Goal: Task Accomplishment & Management: Complete application form

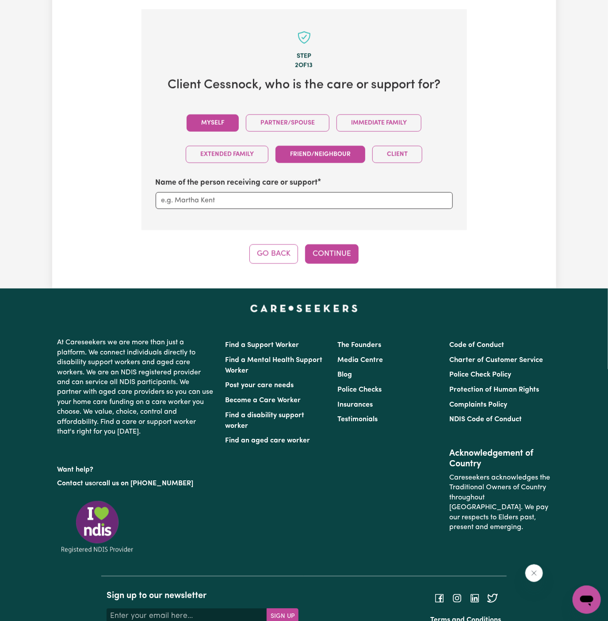
click at [219, 120] on button "Myself" at bounding box center [213, 123] width 52 height 17
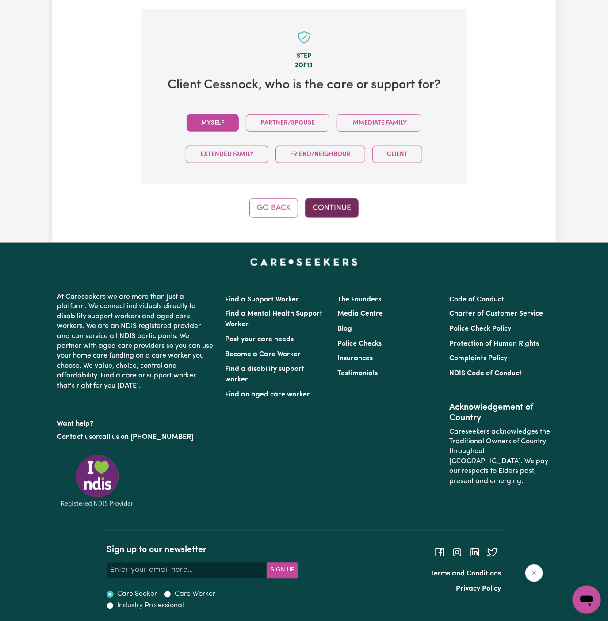
click at [344, 201] on button "Continue" at bounding box center [332, 208] width 54 height 19
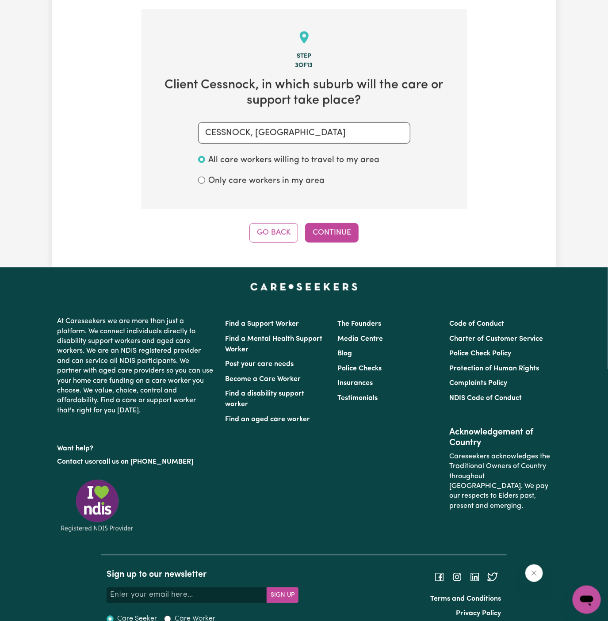
scroll to position [314, 0]
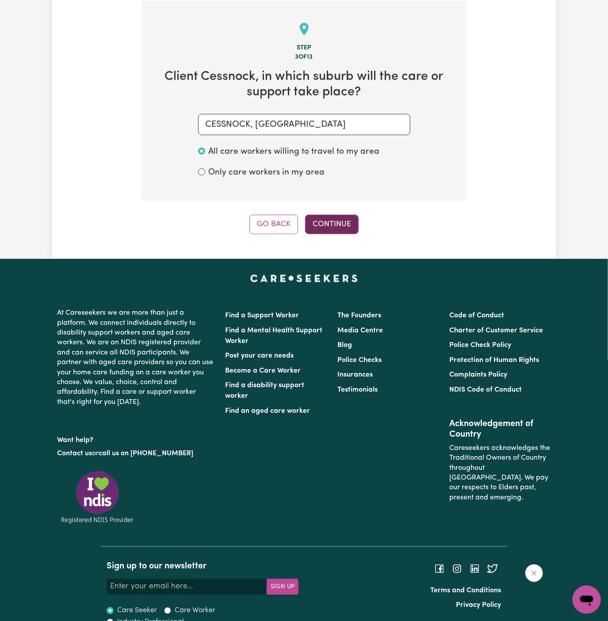
click at [340, 230] on button "Continue" at bounding box center [332, 224] width 54 height 19
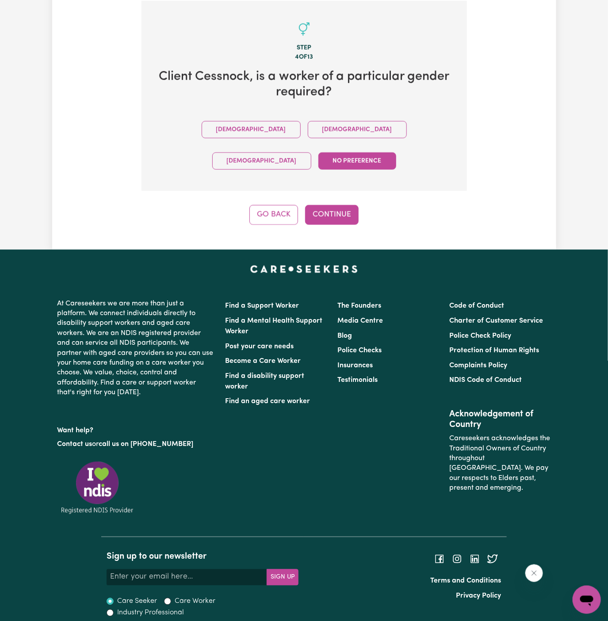
scroll to position [289, 0]
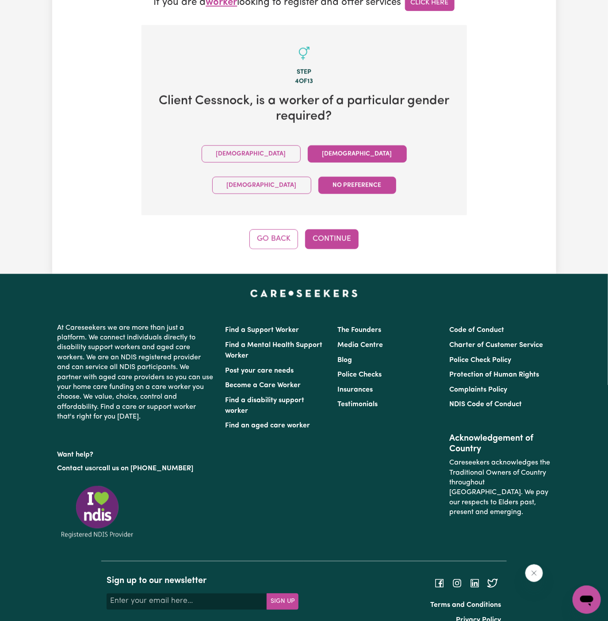
click at [308, 149] on button "[DEMOGRAPHIC_DATA]" at bounding box center [357, 153] width 99 height 17
click at [328, 229] on button "Continue" at bounding box center [332, 238] width 54 height 19
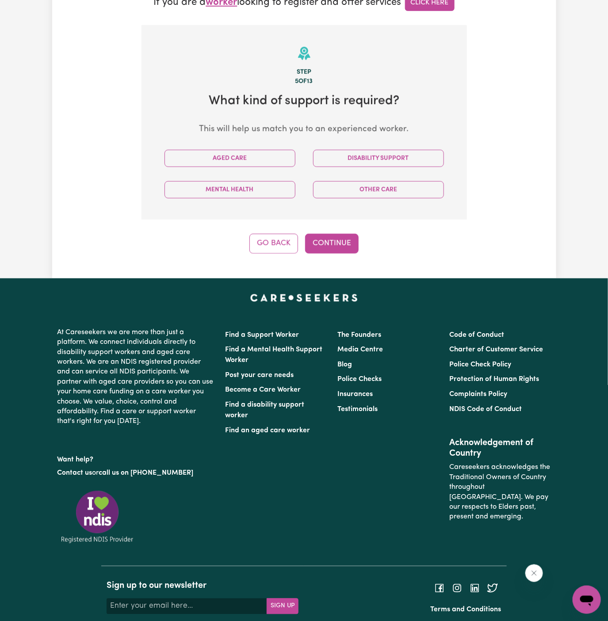
scroll to position [314, 0]
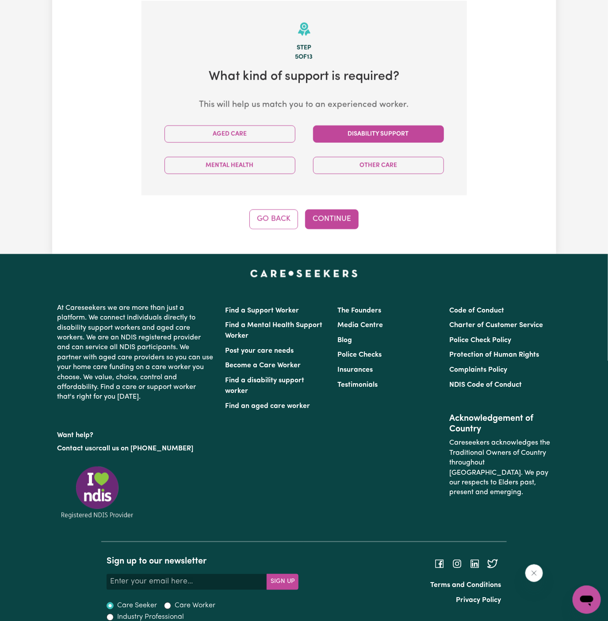
click at [399, 136] on button "Disability Support" at bounding box center [378, 134] width 131 height 17
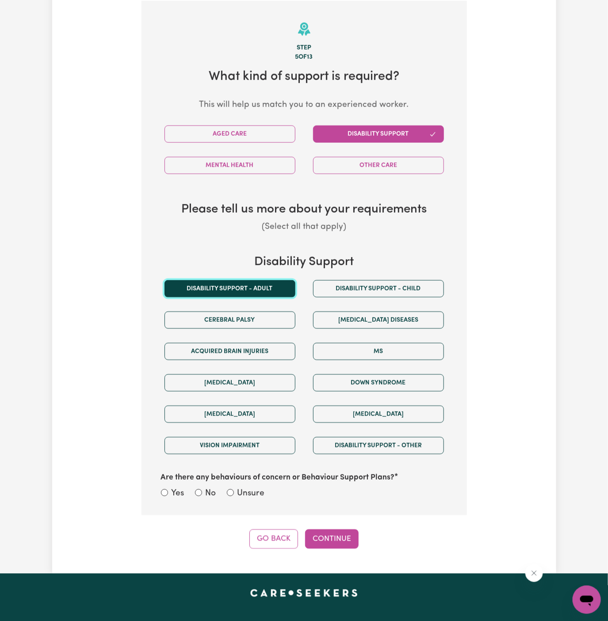
click at [262, 286] on button "Disability support - Adult" at bounding box center [229, 288] width 131 height 17
click at [263, 495] on label "Unsure" at bounding box center [250, 494] width 27 height 13
click at [234, 495] on input "Unsure" at bounding box center [230, 492] width 7 height 7
radio input "true"
click at [350, 531] on button "Continue" at bounding box center [332, 539] width 54 height 19
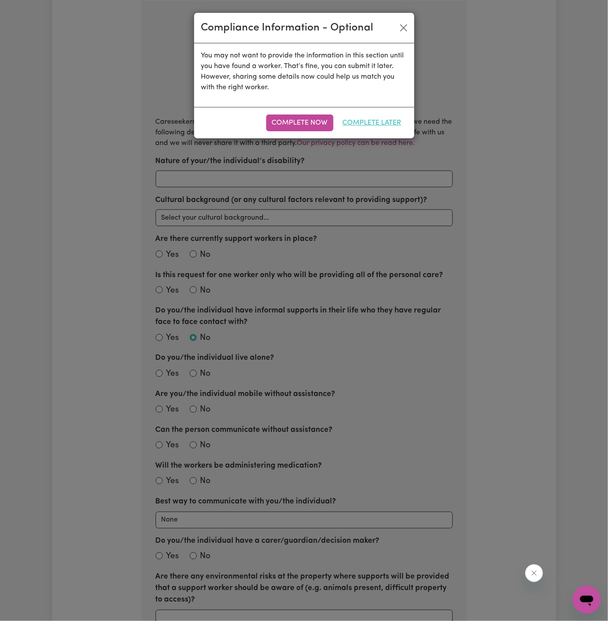
click at [383, 122] on button "Complete Later" at bounding box center [372, 123] width 70 height 17
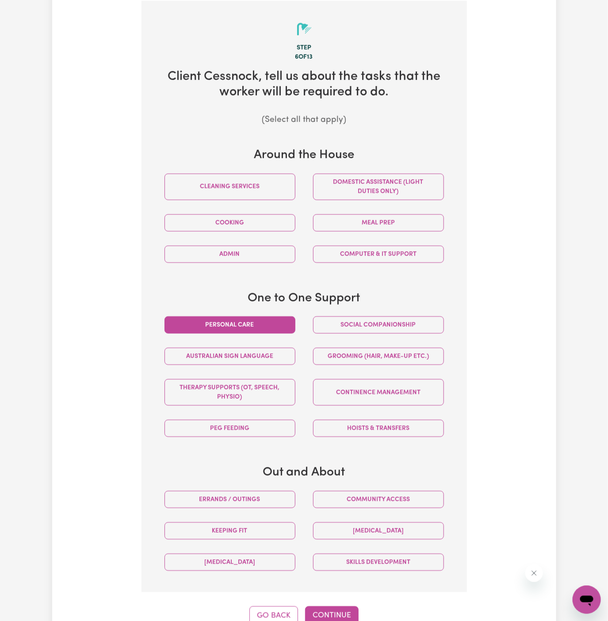
click at [285, 325] on button "Personal care" at bounding box center [229, 325] width 131 height 17
click at [349, 322] on button "Social companionship" at bounding box center [378, 325] width 131 height 17
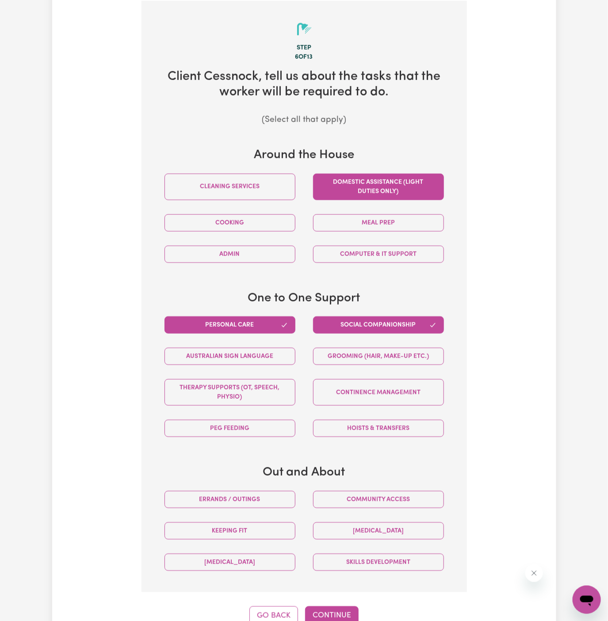
click at [394, 188] on button "Domestic assistance (light duties only)" at bounding box center [378, 187] width 131 height 27
click at [369, 503] on button "Community access" at bounding box center [378, 499] width 131 height 17
click at [344, 612] on button "Continue" at bounding box center [332, 616] width 54 height 19
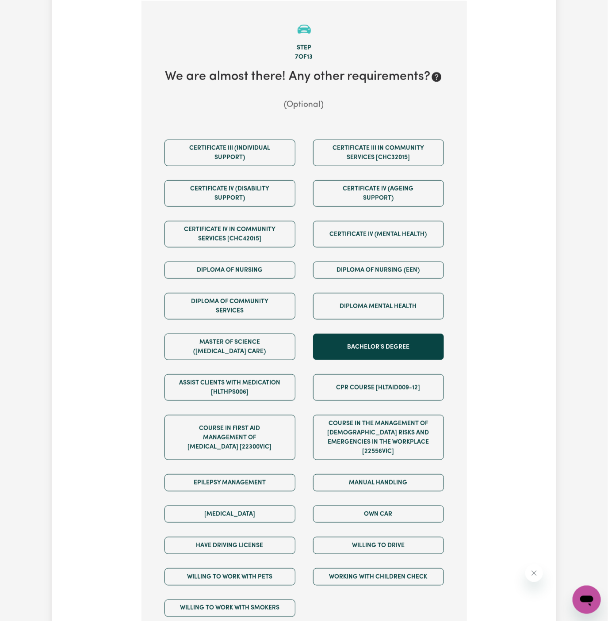
scroll to position [441, 0]
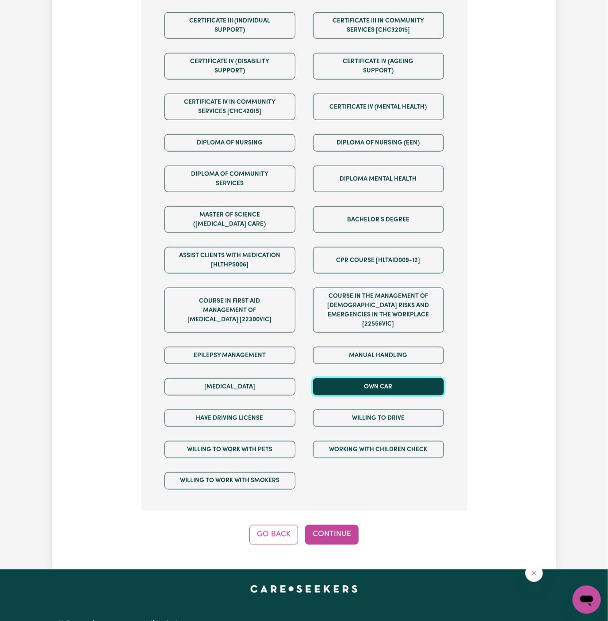
click at [368, 383] on button "Own Car" at bounding box center [378, 387] width 131 height 17
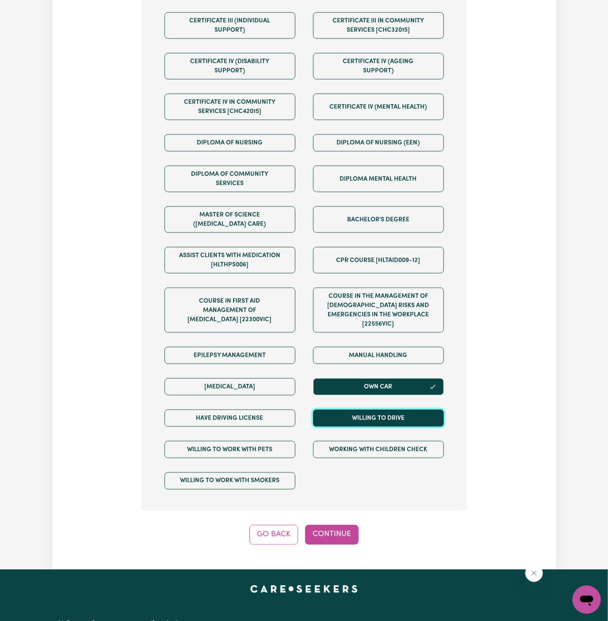
click at [374, 412] on button "Willing to drive" at bounding box center [378, 418] width 131 height 17
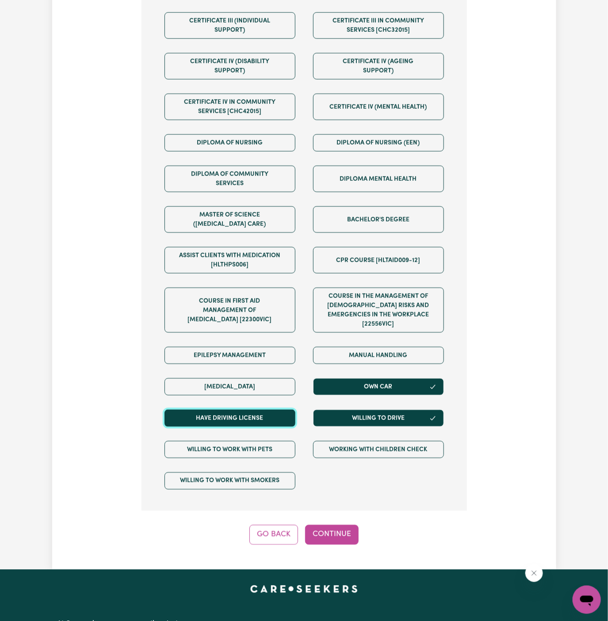
click at [284, 411] on button "Have driving license" at bounding box center [229, 418] width 131 height 17
click at [321, 512] on div "Step 7 of 13 We are almost there! Any other requirements? (Optional) Certificat…" at bounding box center [303, 210] width 325 height 672
click at [336, 529] on button "Continue" at bounding box center [332, 534] width 54 height 19
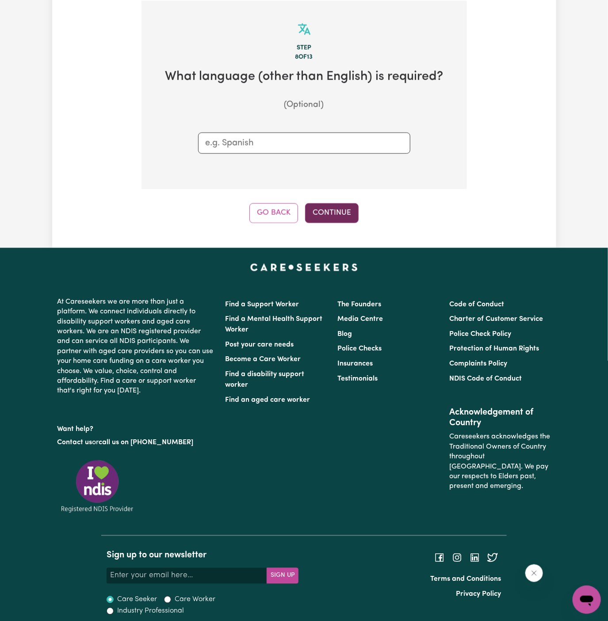
click at [334, 213] on button "Continue" at bounding box center [332, 212] width 54 height 19
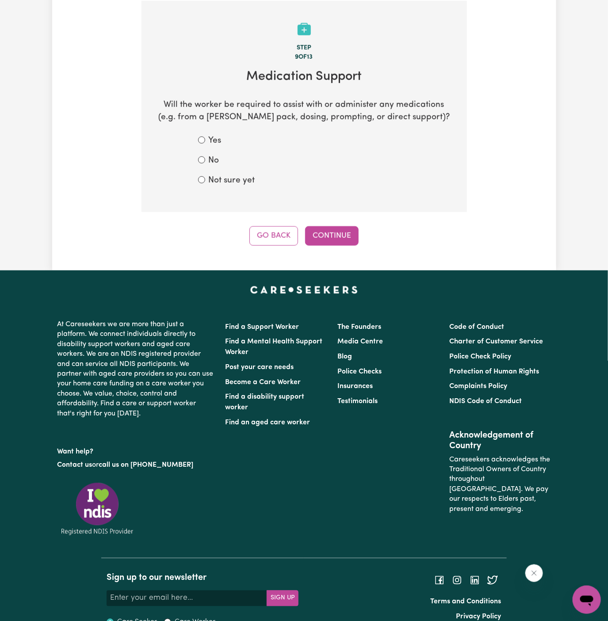
click at [236, 184] on label "Not sure yet" at bounding box center [232, 181] width 46 height 13
click at [205, 184] on input "Not sure yet" at bounding box center [201, 179] width 7 height 7
radio input "true"
click at [354, 236] on button "Continue" at bounding box center [332, 235] width 54 height 19
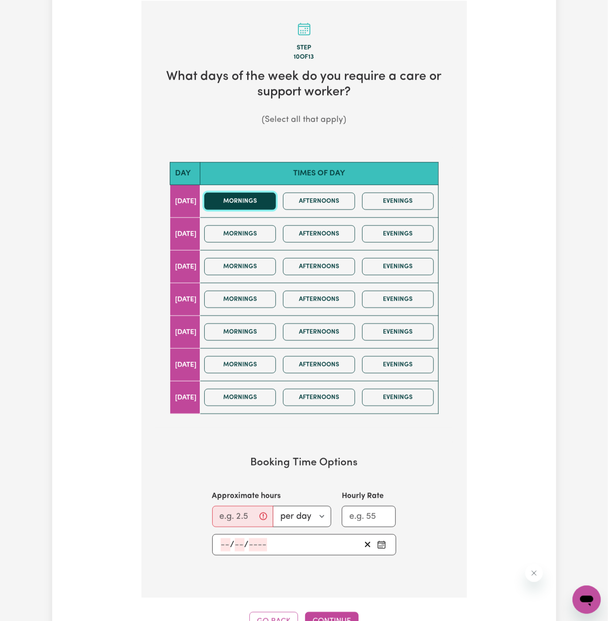
click at [260, 193] on button "Mornings" at bounding box center [240, 201] width 72 height 17
drag, startPoint x: 260, startPoint y: 201, endPoint x: 235, endPoint y: 518, distance: 318.5
click at [235, 518] on div "Day Times of day [DATE] Mornings Afternoons Evenings [DATE] Mornings Afternoons…" at bounding box center [304, 359] width 297 height 422
click at [235, 518] on input "Approximate hours" at bounding box center [242, 516] width 61 height 21
type input "1"
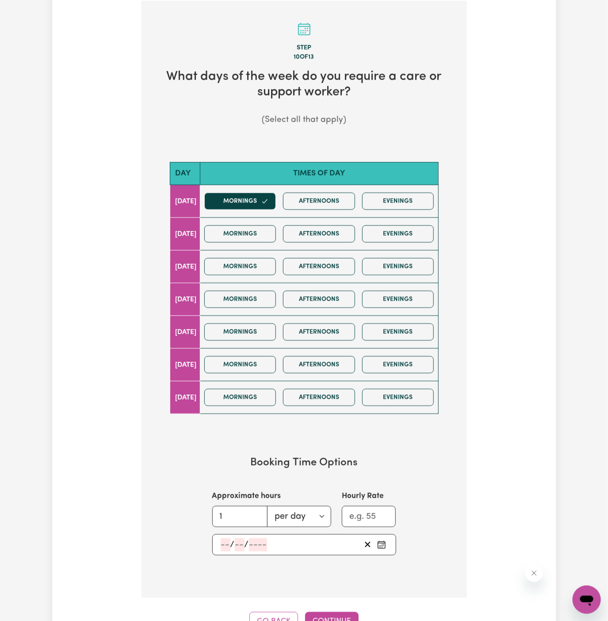
click at [222, 539] on input "number" at bounding box center [226, 545] width 10 height 13
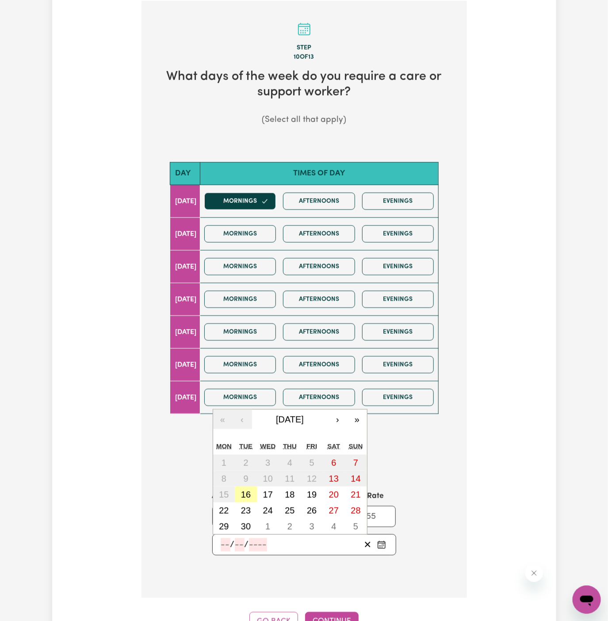
click at [251, 492] on button "16" at bounding box center [246, 495] width 22 height 16
type input "[DATE]"
type input "16"
type input "9"
type input "2025"
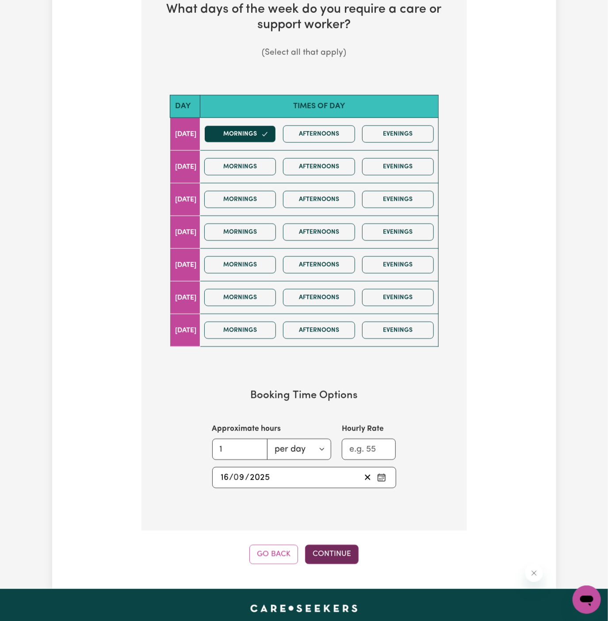
click at [333, 556] on button "Continue" at bounding box center [332, 554] width 54 height 19
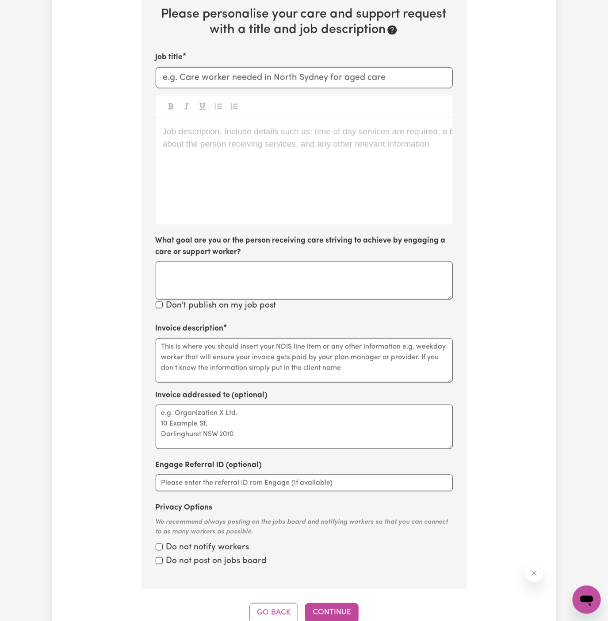
scroll to position [314, 0]
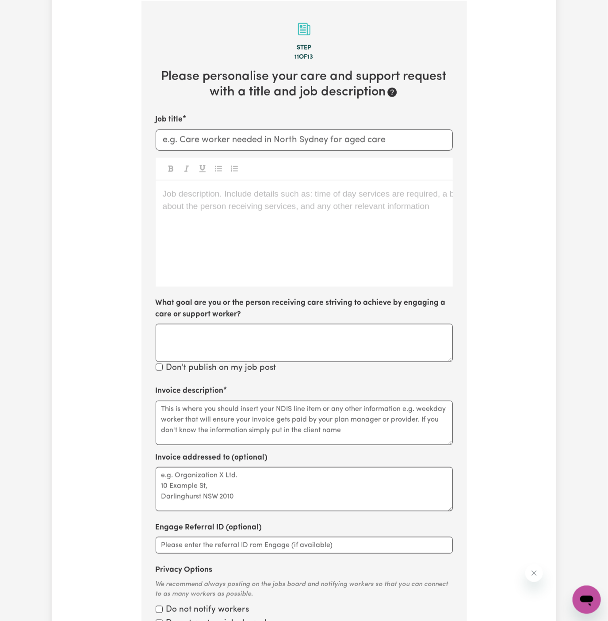
click at [238, 253] on div "Job description. Include details such as: time of day services are required, a …" at bounding box center [304, 234] width 297 height 106
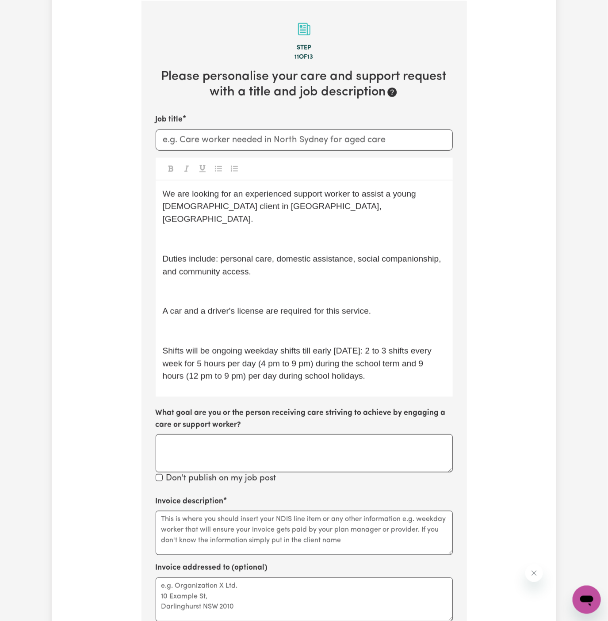
click at [259, 233] on p "﻿" at bounding box center [304, 239] width 283 height 13
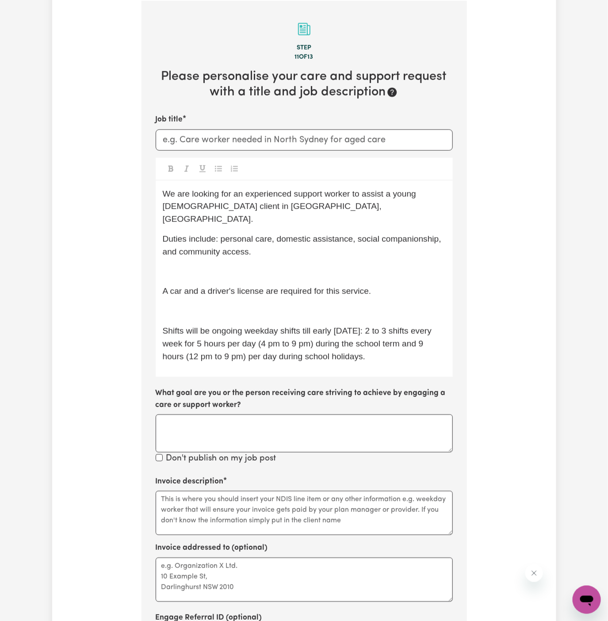
click at [260, 250] on div "We are looking for an experienced support worker to assist a young [DEMOGRAPHIC…" at bounding box center [304, 279] width 297 height 197
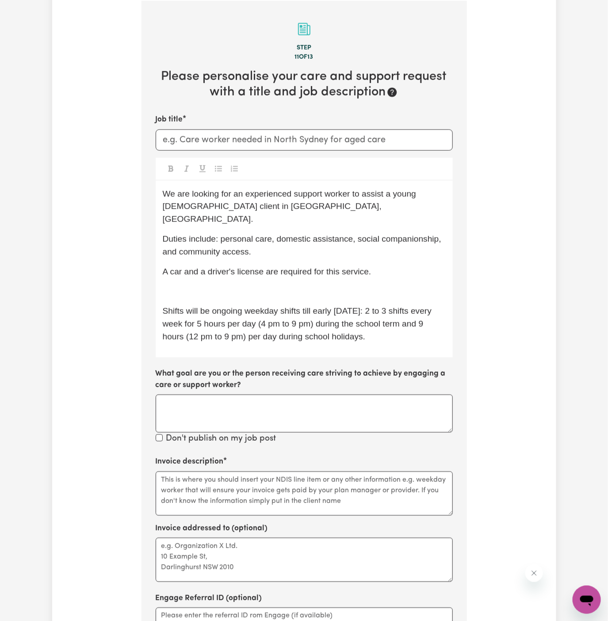
click at [263, 267] on div "We are looking for an experienced support worker to assist a young [DEMOGRAPHIC…" at bounding box center [304, 269] width 297 height 177
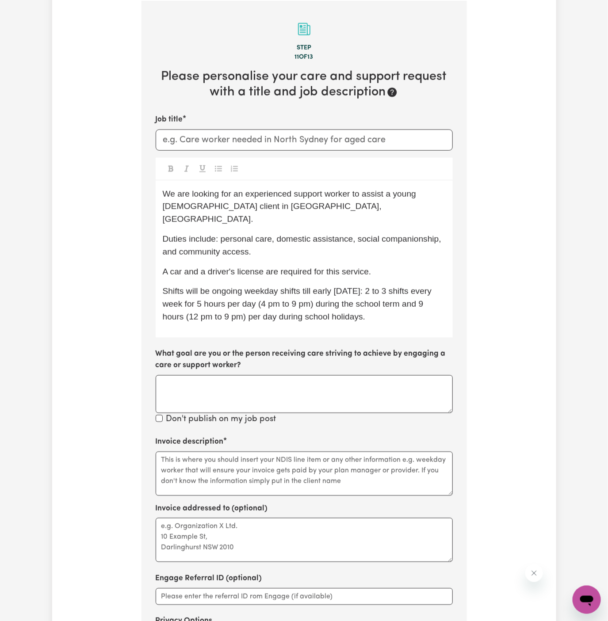
click at [272, 287] on span "Shifts will be ongoing weekday shifts till early [DATE]: 2 to 3 shifts every we…" at bounding box center [299, 304] width 272 height 35
click at [185, 287] on span "Shifts will be ongoing weekday shifts till early [DATE]: 2 to 3 shifts every we…" at bounding box center [299, 304] width 272 height 35
click at [247, 285] on p "Shift timings will be ongoing weekday shifts till early [DATE]: 2 to 3 shifts e…" at bounding box center [304, 304] width 283 height 38
drag, startPoint x: 237, startPoint y: 279, endPoint x: 427, endPoint y: 303, distance: 190.8
click at [427, 303] on p "Shift timings will be ongoing weekday shifts till early [DATE]: 2 to 3 shifts e…" at bounding box center [304, 304] width 283 height 38
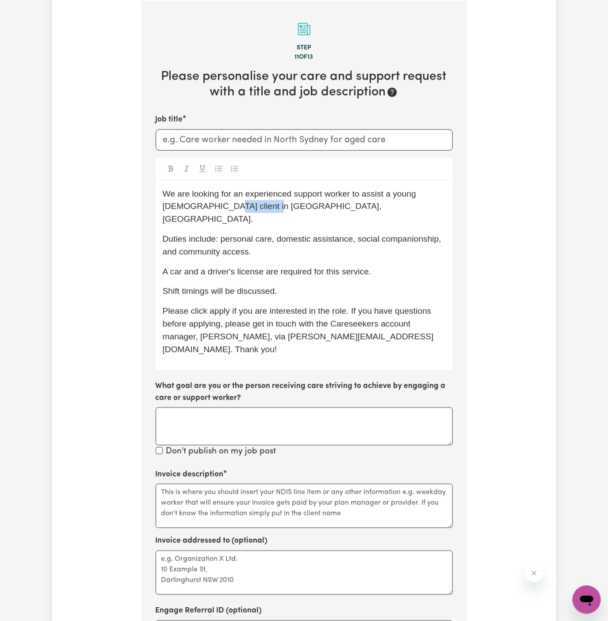
drag, startPoint x: 245, startPoint y: 208, endPoint x: 193, endPoint y: 207, distance: 51.7
click at [193, 207] on span "We are looking for an experienced support worker to assist a young [DEMOGRAPHIC…" at bounding box center [291, 206] width 256 height 35
click at [214, 305] on p "Please click apply if you are interested in the role. If you have questions bef…" at bounding box center [304, 330] width 283 height 51
click at [221, 551] on textarea "Invoice addressed to (optional)" at bounding box center [304, 573] width 297 height 44
paste textarea "Me Care Support"
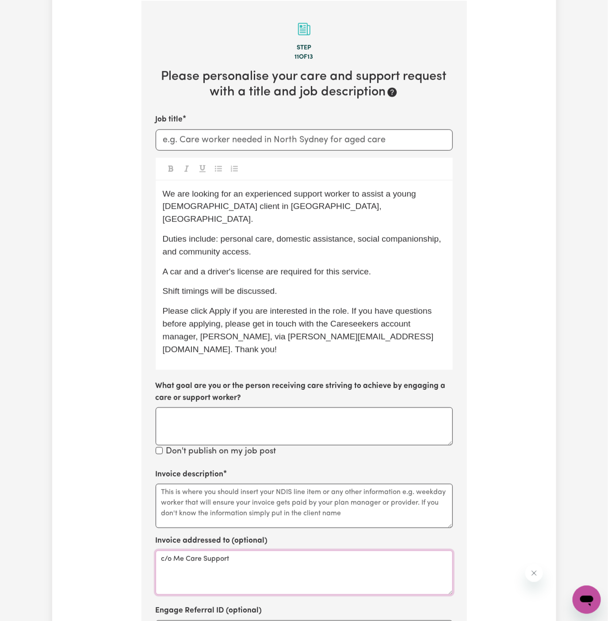
type textarea "c/o Me Care Support"
click at [232, 484] on textarea "Invoice description" at bounding box center [304, 506] width 297 height 44
click at [272, 239] on p "Duties include: personal care, domestic assistance, social companionship, and c…" at bounding box center [304, 246] width 283 height 26
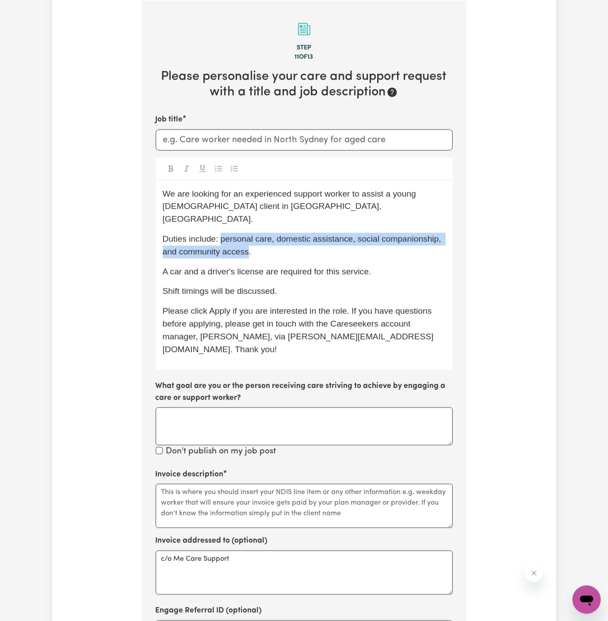
drag, startPoint x: 221, startPoint y: 227, endPoint x: 249, endPoint y: 239, distance: 30.9
click at [249, 239] on span "Duties include: personal care, domestic assistance, social companionship, and c…" at bounding box center [303, 245] width 281 height 22
copy span "personal care, domestic assistance, social companionship, and community access"
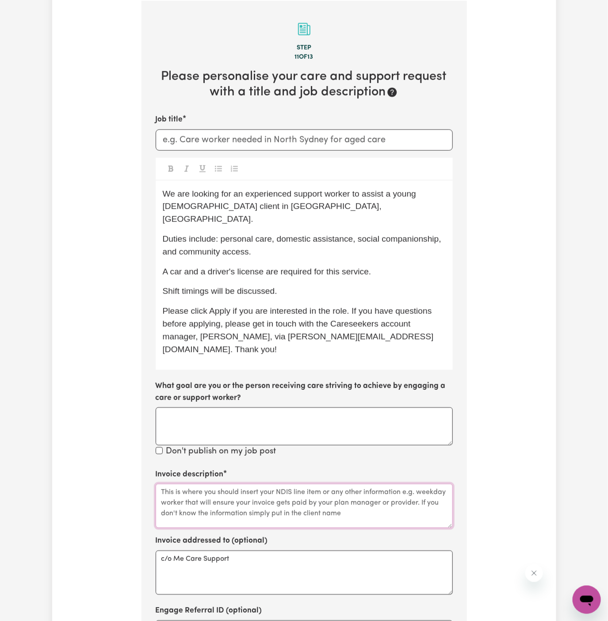
click at [258, 484] on textarea "Invoice description" at bounding box center [304, 506] width 297 height 44
paste textarea "personal care, domestic assistance, social companionship, and community access"
type textarea "personal care, domestic assistance, social companionship, and community access"
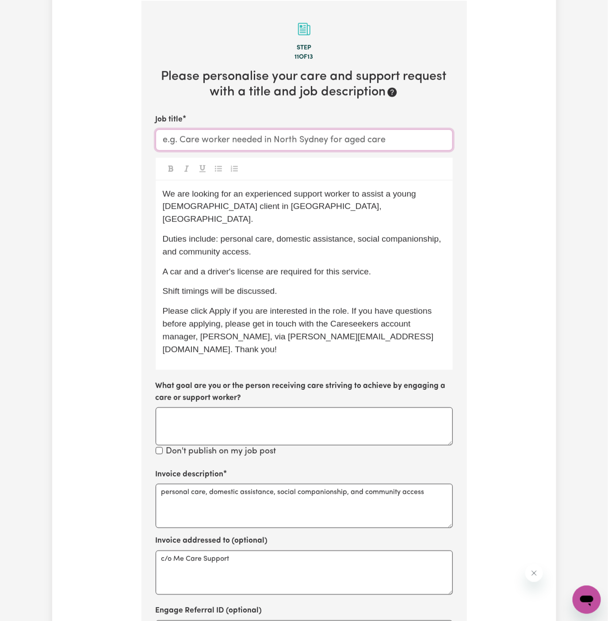
click at [272, 143] on input "Job title" at bounding box center [304, 140] width 297 height 21
paste input "personal care, domestic assistance, social companionship, and community access"
click at [337, 206] on p "We are looking for an experienced support worker to assist a young [DEMOGRAPHIC…" at bounding box center [304, 207] width 283 height 38
drag, startPoint x: 254, startPoint y: 206, endPoint x: 195, endPoint y: 206, distance: 58.4
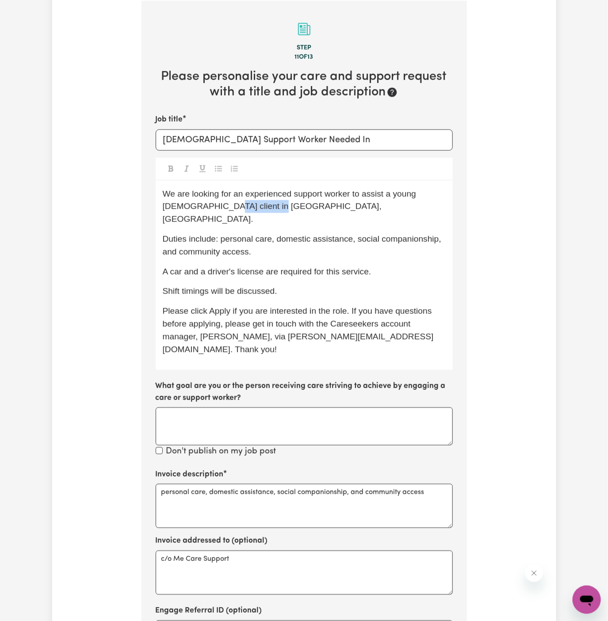
click at [195, 206] on span "We are looking for an experienced support worker to assist a young [DEMOGRAPHIC…" at bounding box center [291, 206] width 256 height 35
copy span "[GEOGRAPHIC_DATA], [GEOGRAPHIC_DATA]"
click at [371, 137] on input "[DEMOGRAPHIC_DATA] Support Worker Needed In" at bounding box center [304, 140] width 297 height 21
paste input "[GEOGRAPHIC_DATA], [GEOGRAPHIC_DATA]"
type input "[DEMOGRAPHIC_DATA] Support Worker Needed In [GEOGRAPHIC_DATA], [GEOGRAPHIC_DATA]"
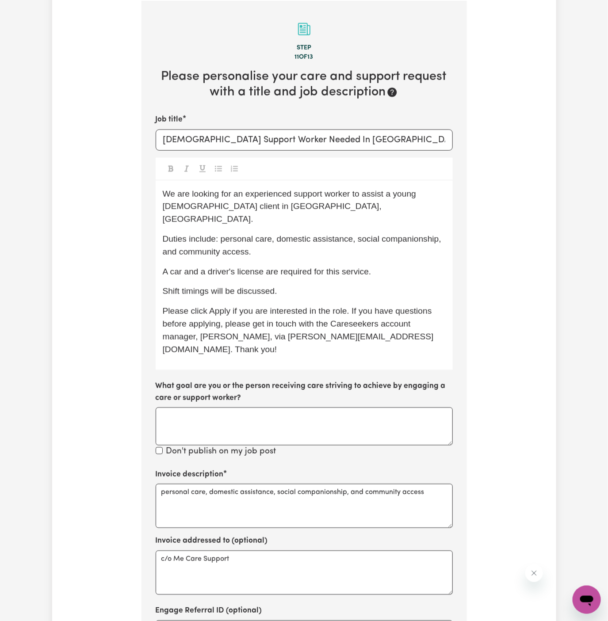
click at [349, 266] on div "We are looking for an experienced support worker to assist a young [DEMOGRAPHIC…" at bounding box center [304, 276] width 297 height 190
click at [362, 285] on p "Shift timings will be discussed." at bounding box center [304, 291] width 283 height 13
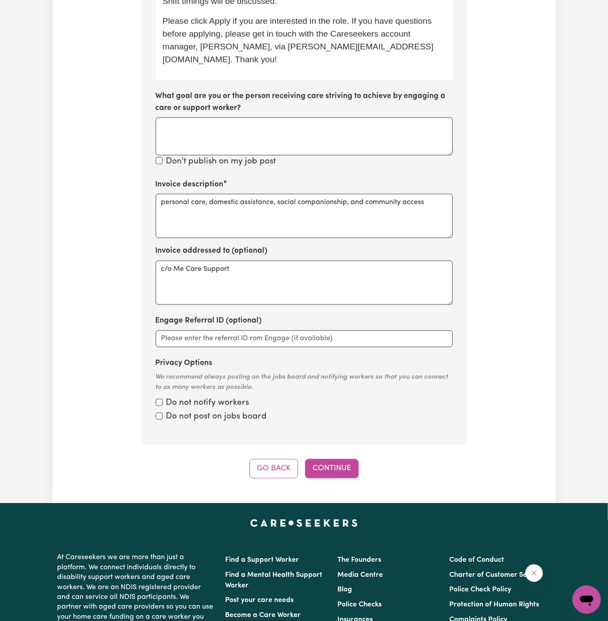
scroll to position [607, 0]
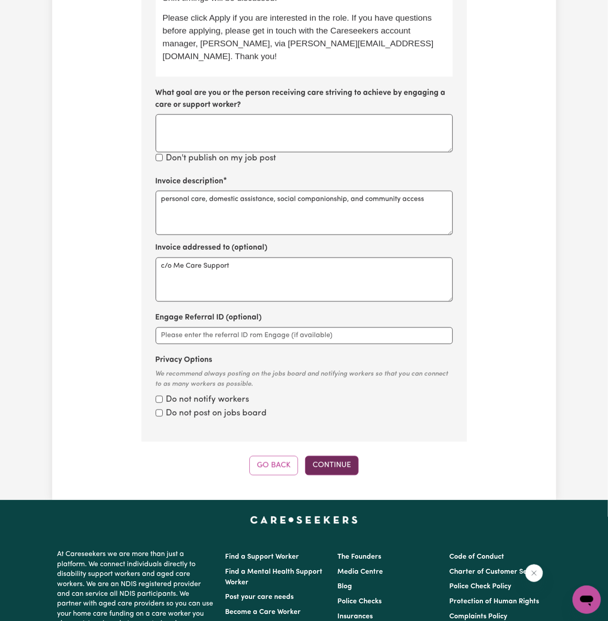
click at [340, 456] on button "Continue" at bounding box center [332, 465] width 54 height 19
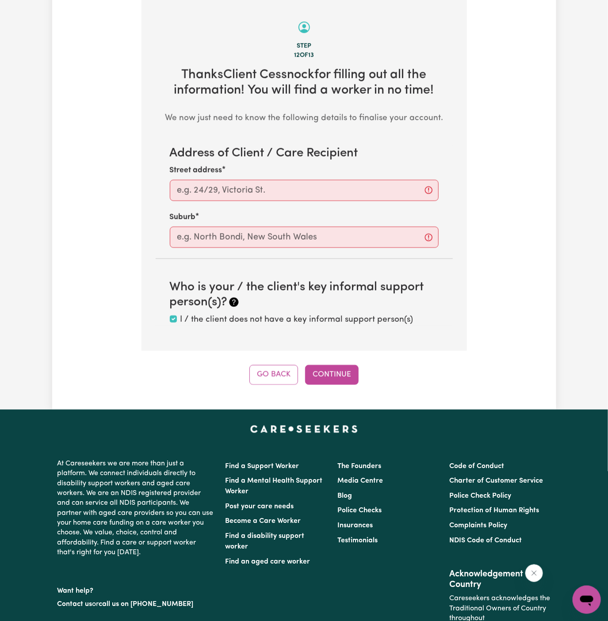
scroll to position [314, 0]
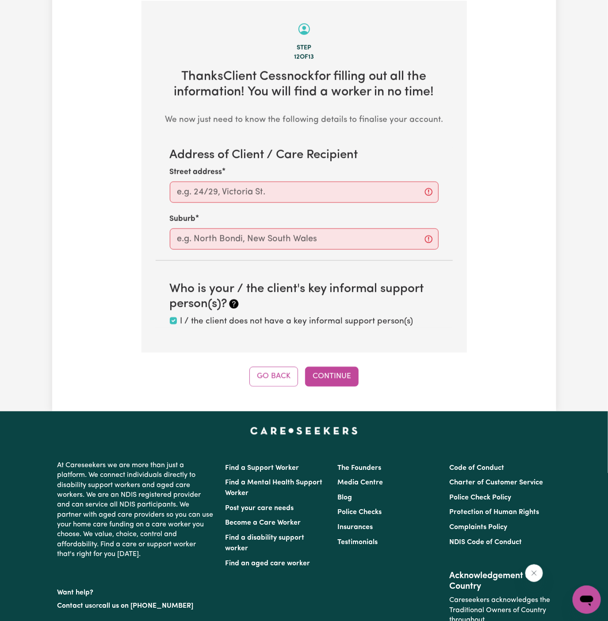
click at [305, 204] on section "Address of Client / Care Recipient Street address Suburb" at bounding box center [304, 199] width 297 height 102
click at [318, 204] on section "Address of Client / Care Recipient Street address Suburb" at bounding box center [304, 199] width 297 height 102
click at [331, 182] on input "Street address" at bounding box center [304, 192] width 269 height 21
paste input "[GEOGRAPHIC_DATA], [GEOGRAPHIC_DATA]"
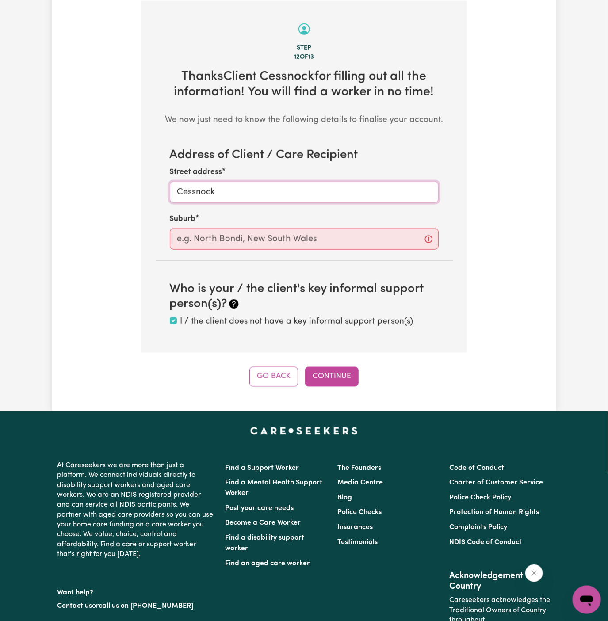
type input "Cessnock"
click at [263, 237] on input "text" at bounding box center [304, 239] width 269 height 21
paste input "[GEOGRAPHIC_DATA], [GEOGRAPHIC_DATA]"
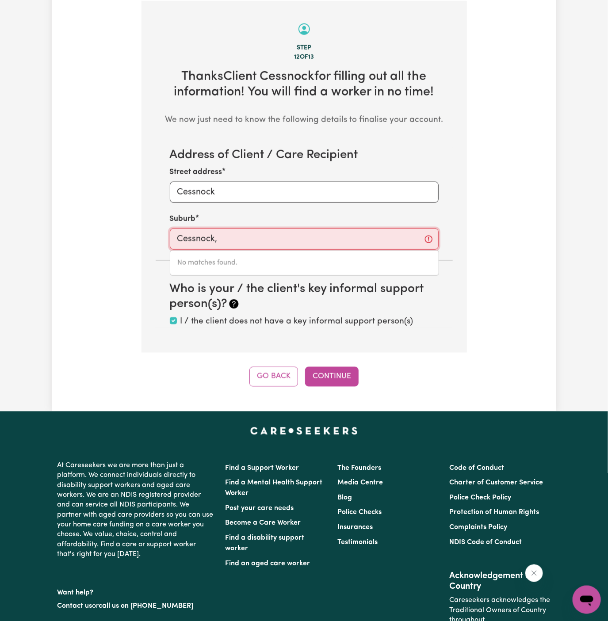
type input "Cessnock"
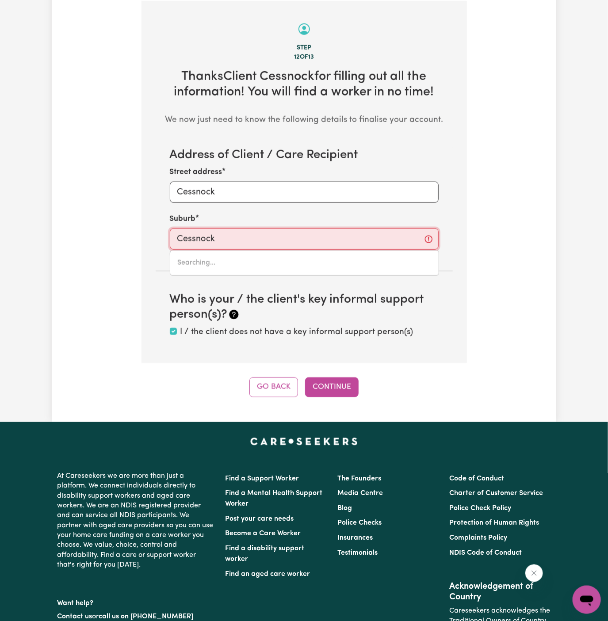
type input "[GEOGRAPHIC_DATA], [GEOGRAPHIC_DATA], 2325"
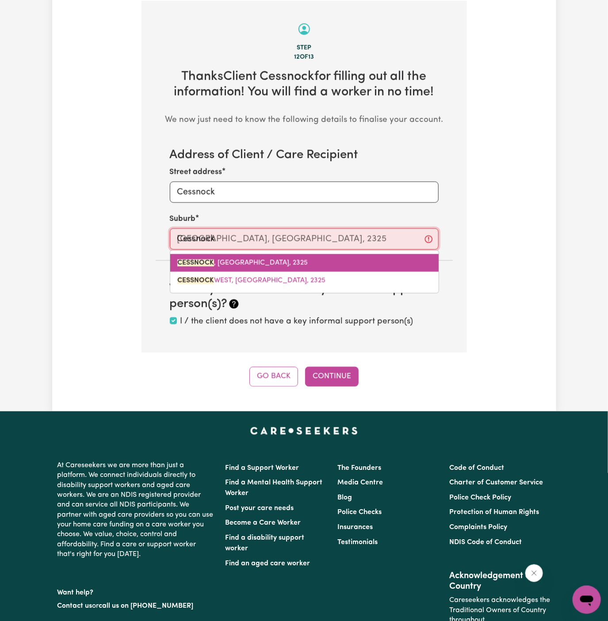
click at [214, 264] on span "CESSNOCK , [GEOGRAPHIC_DATA], 2325" at bounding box center [242, 263] width 130 height 7
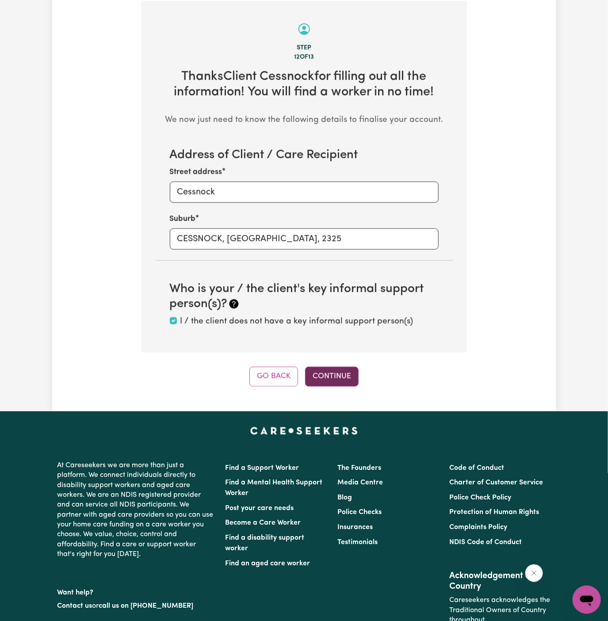
click at [332, 377] on button "Continue" at bounding box center [332, 376] width 54 height 19
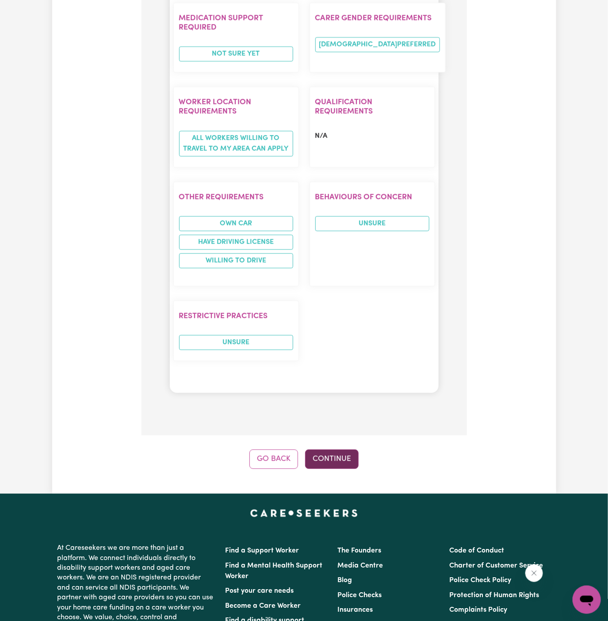
click at [335, 450] on button "Continue" at bounding box center [332, 459] width 54 height 19
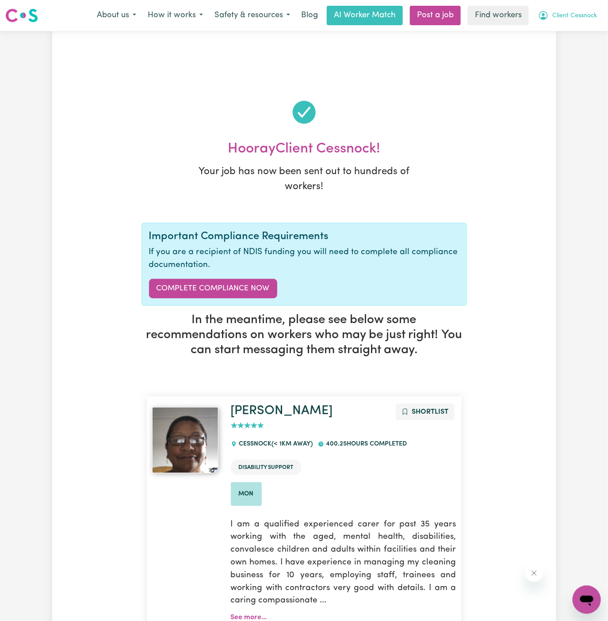
click at [576, 16] on span "Client Cessnock" at bounding box center [574, 16] width 45 height 10
click at [572, 38] on link "My Dashboard" at bounding box center [567, 34] width 70 height 17
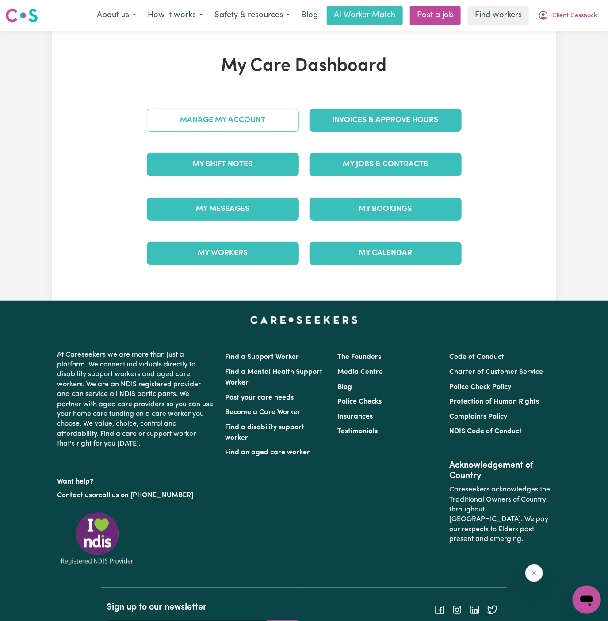
click at [218, 122] on div "Manage My Account" at bounding box center [222, 120] width 163 height 44
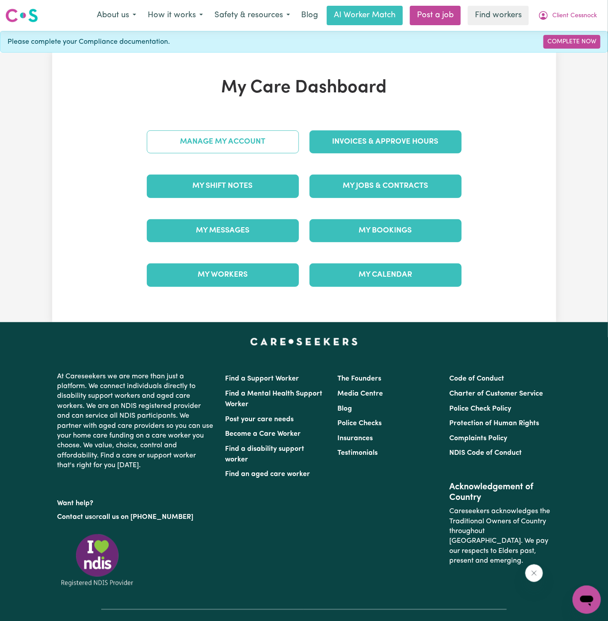
click at [219, 138] on link "Manage My Account" at bounding box center [223, 141] width 152 height 23
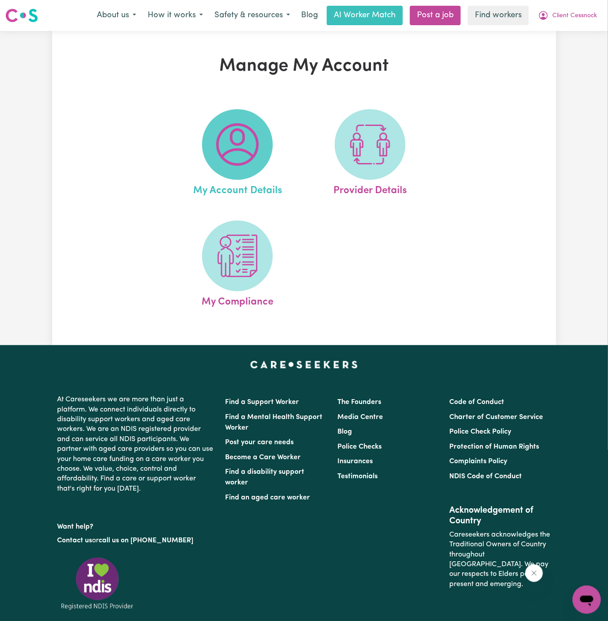
click at [265, 148] on span at bounding box center [237, 144] width 71 height 71
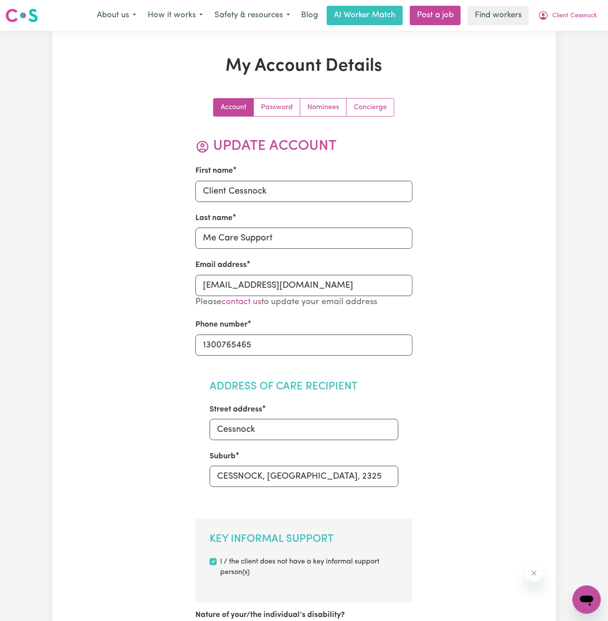
click at [369, 108] on link "Concierge" at bounding box center [370, 108] width 47 height 18
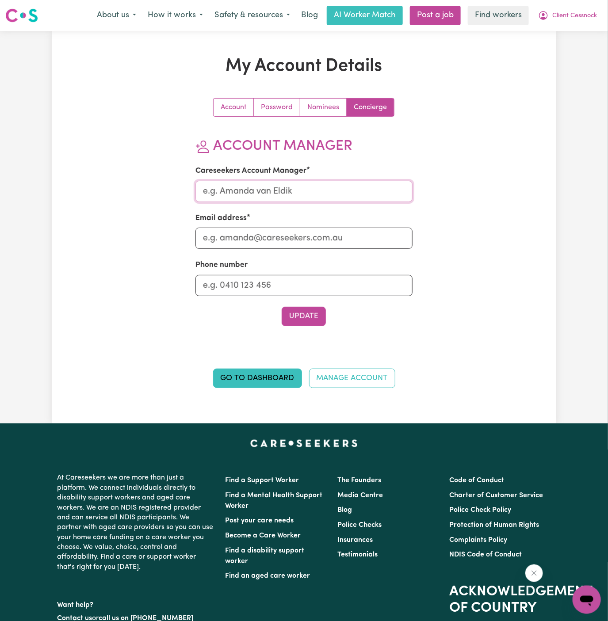
click at [347, 192] on input "Careseekers Account Manager" at bounding box center [303, 191] width 217 height 21
type input "[PERSON_NAME]"
click at [333, 232] on input "Email address" at bounding box center [303, 238] width 217 height 21
type input "[PERSON_NAME][EMAIL_ADDRESS][DOMAIN_NAME]"
click at [325, 280] on input "Phone number" at bounding box center [303, 285] width 217 height 21
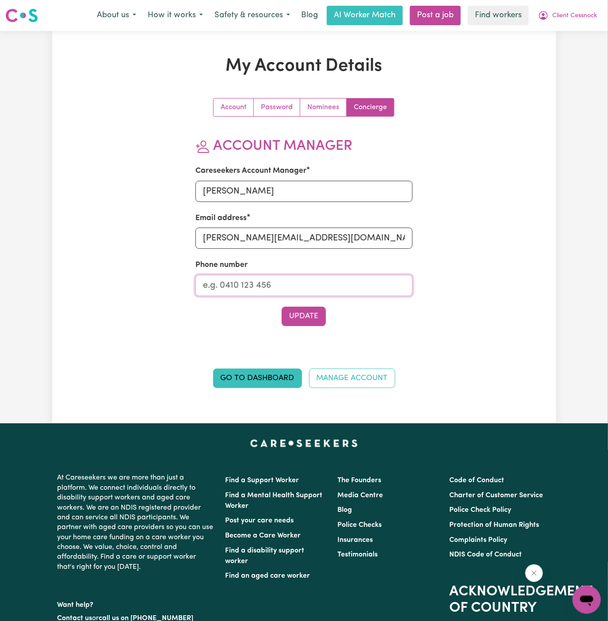
type input "1300765465"
click at [306, 315] on button "Update" at bounding box center [304, 316] width 44 height 19
click at [592, 11] on span "Client Cessnock" at bounding box center [574, 16] width 45 height 10
click at [572, 34] on link "My Dashboard" at bounding box center [567, 34] width 70 height 17
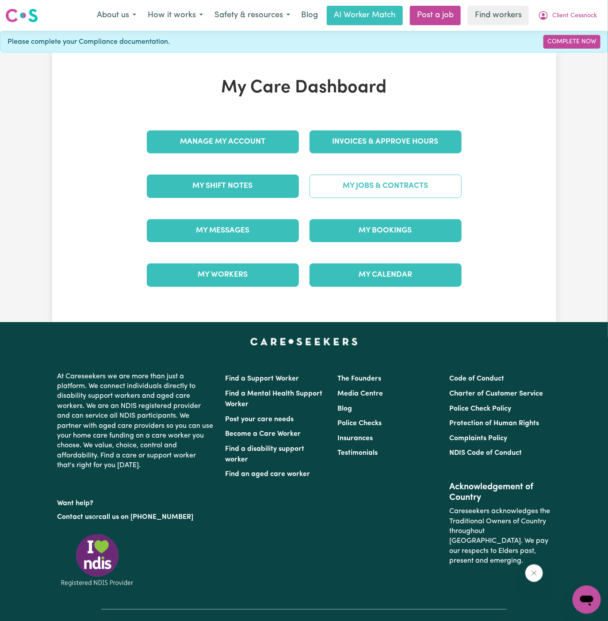
click at [408, 185] on link "My Jobs & Contracts" at bounding box center [386, 186] width 152 height 23
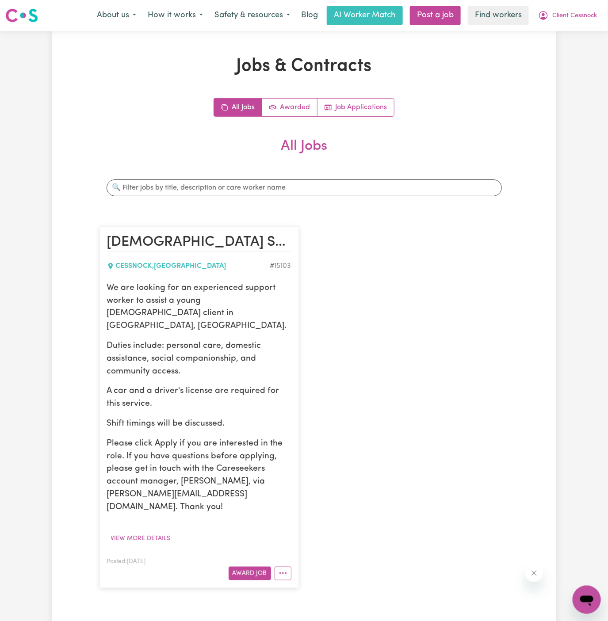
click at [195, 341] on p "Duties include: personal care, domestic assistance, social companionship, and c…" at bounding box center [199, 359] width 184 height 38
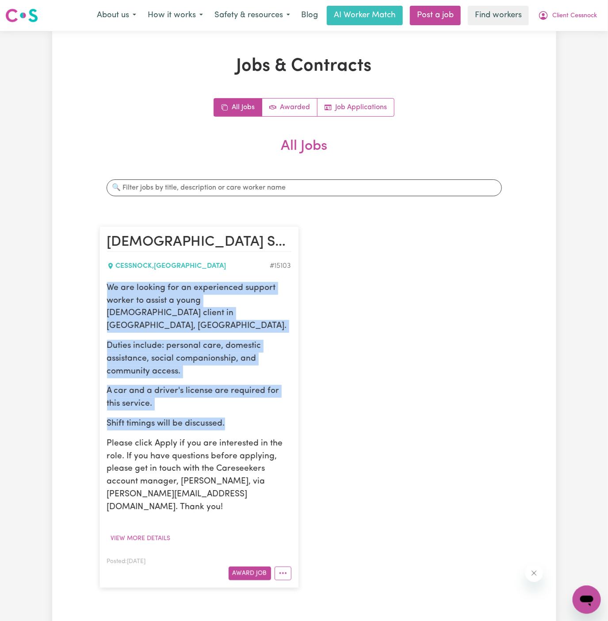
drag, startPoint x: 108, startPoint y: 286, endPoint x: 257, endPoint y: 414, distance: 196.5
click at [257, 414] on div "We are looking for an experienced support worker to assist a young [DEMOGRAPHIC…" at bounding box center [199, 398] width 184 height 232
copy div "We are looking for an experienced support worker to assist a young [DEMOGRAPHIC…"
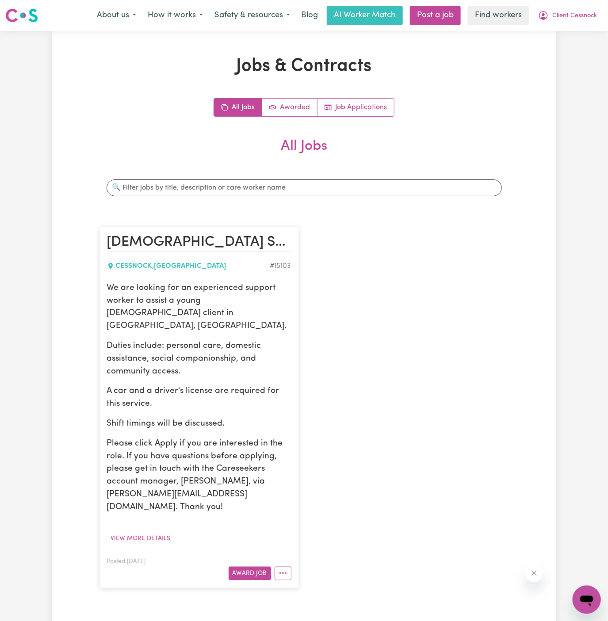
click at [258, 459] on p "Please click Apply if you are interested in the role. If you have questions bef…" at bounding box center [199, 476] width 184 height 76
click at [282, 569] on icon "More options" at bounding box center [283, 573] width 9 height 9
click at [317, 527] on link "Edit Job" at bounding box center [310, 536] width 70 height 18
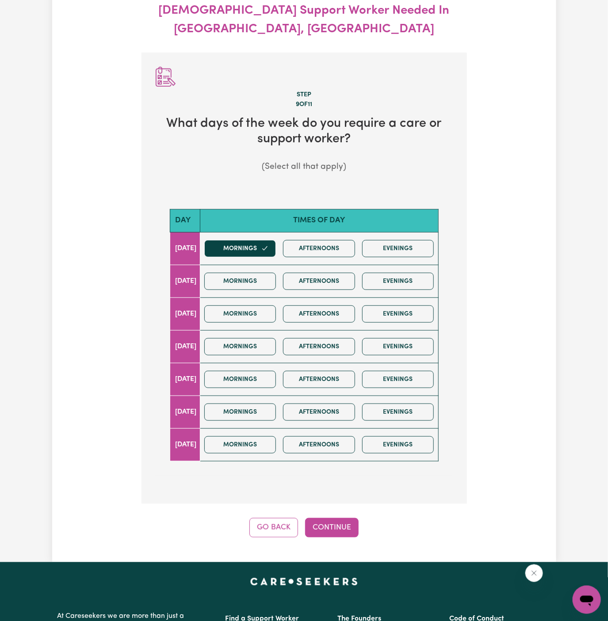
scroll to position [98, 0]
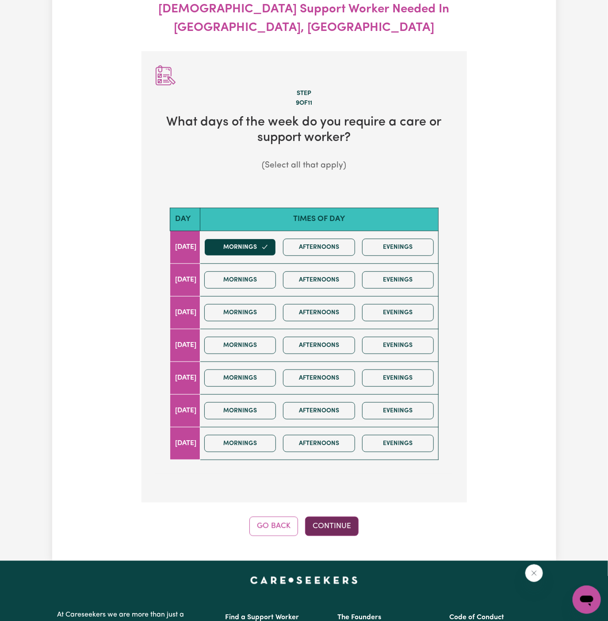
click at [339, 517] on button "Continue" at bounding box center [332, 526] width 54 height 19
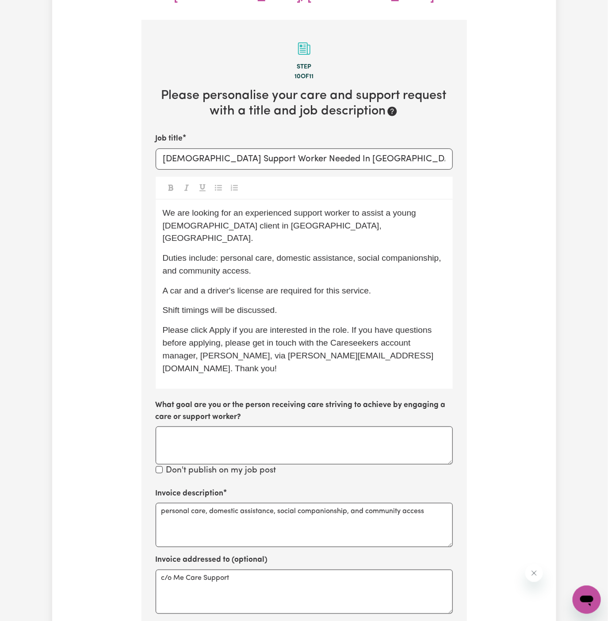
scroll to position [131, 0]
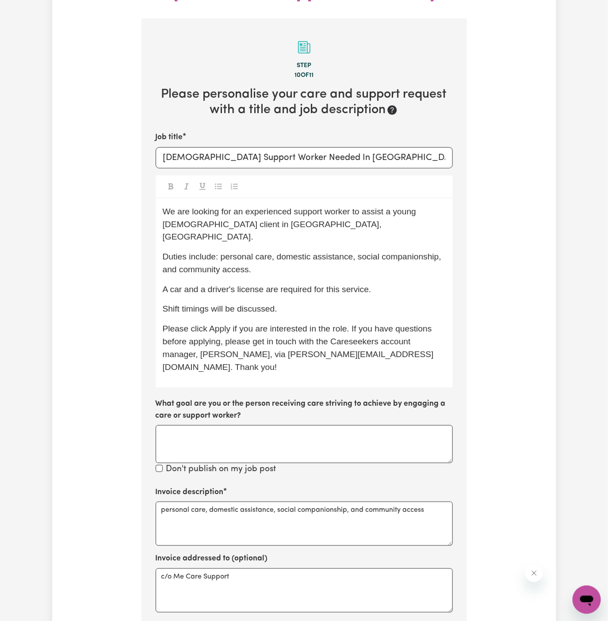
click at [290, 271] on div "We are looking for an experienced support worker to assist a young [DEMOGRAPHIC…" at bounding box center [304, 294] width 297 height 190
click at [308, 303] on p "Shift timings will be discussed." at bounding box center [304, 309] width 283 height 13
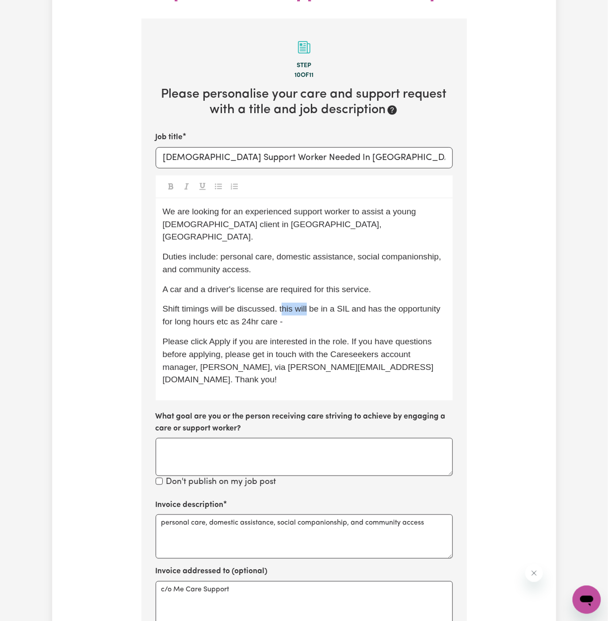
drag, startPoint x: 306, startPoint y: 272, endPoint x: 283, endPoint y: 278, distance: 24.5
click at [283, 304] on span "Shift timings will be discussed. this will be in a SIL and has the opportunity …" at bounding box center [303, 315] width 280 height 22
click at [293, 303] on p "Shift timings will be discussed. this will be in a SIL and has the opportunity …" at bounding box center [304, 316] width 283 height 26
click at [232, 304] on span "Shift timings will be discussed. This will be in a SIL and has the opportunity …" at bounding box center [304, 315] width 283 height 22
click at [227, 304] on span "Shift timings will be discussed. This will be in a SIL and has the opportunity …" at bounding box center [304, 315] width 283 height 22
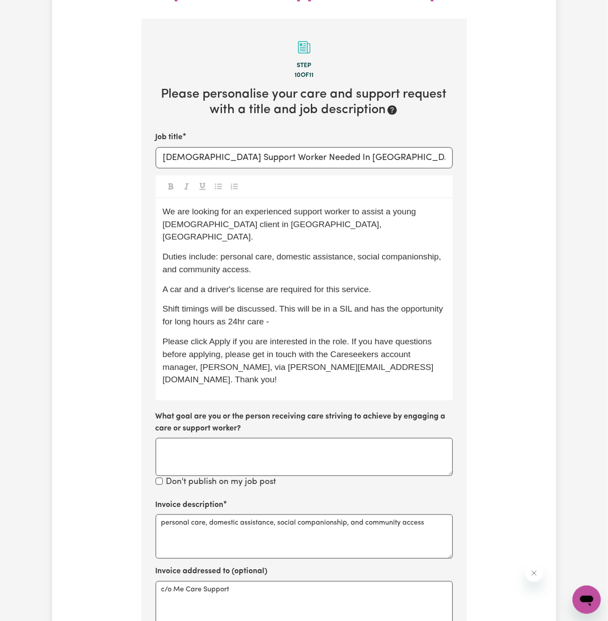
click at [273, 298] on div "We are looking for an experienced support worker to assist a young [DEMOGRAPHIC…" at bounding box center [304, 300] width 297 height 203
click at [298, 303] on p "Shift timings will be discussed. This will be in a SIL and has the opportunity …" at bounding box center [304, 316] width 283 height 26
click at [226, 304] on span "Shift timings will be discussed. This will be in a SIL and has the opportunity …" at bounding box center [304, 315] width 283 height 22
click at [225, 304] on span "Shift timings will be discussed. This will be in a SIL and has the opportunity …" at bounding box center [304, 315] width 283 height 22
click at [292, 303] on p "Shift timings will be discussed. This will be in a SIL and has the opportunity …" at bounding box center [304, 316] width 283 height 26
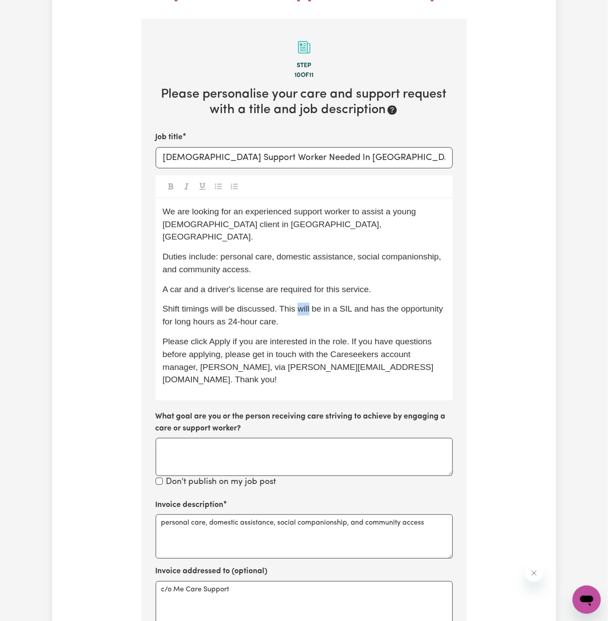
drag, startPoint x: 310, startPoint y: 274, endPoint x: 300, endPoint y: 285, distance: 15.3
click at [300, 303] on p "Shift timings will be discussed. This will be in a SIL and has the opportunity …" at bounding box center [304, 316] width 283 height 26
click at [283, 303] on p "Shift timings will be discussed. This will be in a SIL and has the opportunity …" at bounding box center [304, 316] width 283 height 26
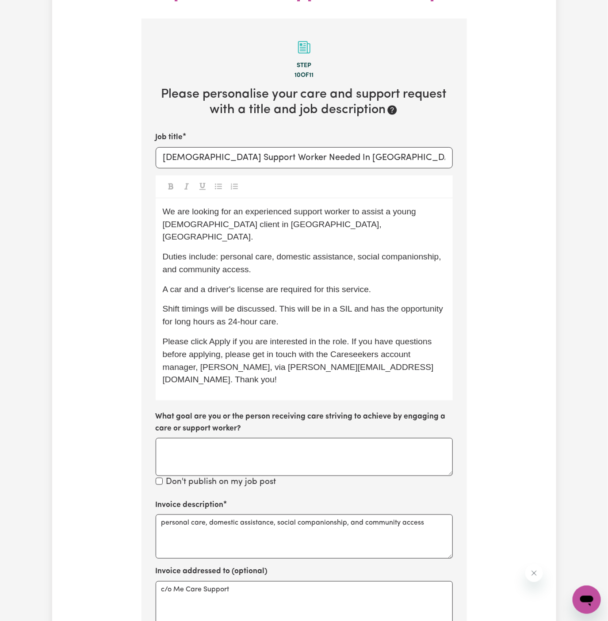
click at [322, 299] on div "We are looking for an experienced support worker to assist a young [DEMOGRAPHIC…" at bounding box center [304, 300] width 297 height 203
click at [332, 303] on p "Shift timings will be discussed. This will be in a SIL and has the opportunity …" at bounding box center [304, 316] width 283 height 26
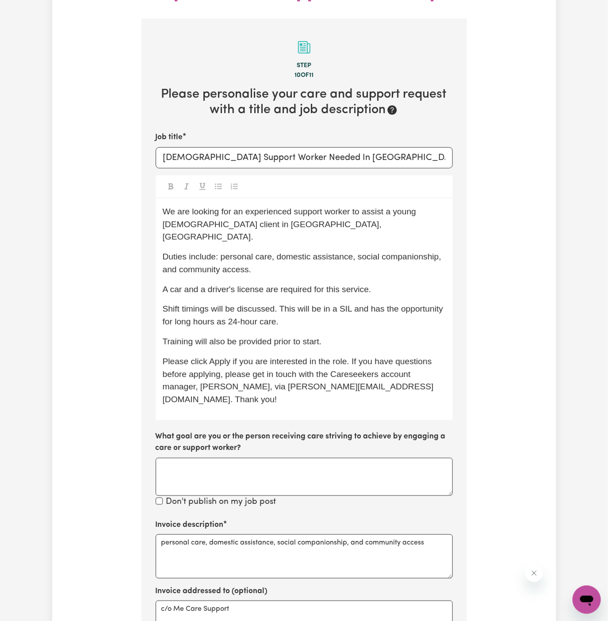
click at [295, 303] on p "Shift timings will be discussed. This will be in a SIL and has the opportunity …" at bounding box center [304, 316] width 283 height 26
click at [356, 357] on span "Please click Apply if you are interested in the role. If you have questions bef…" at bounding box center [299, 380] width 272 height 47
click at [362, 302] on div "We are looking for an experienced support worker to assist a young [DEMOGRAPHIC…" at bounding box center [304, 310] width 297 height 222
click at [348, 304] on span "Shift timings will be discussed. This will be in a SIL and has the opportunity …" at bounding box center [304, 315] width 283 height 22
click at [401, 304] on span "Shift timings will be discussed. This will be in a SIL home and has the opportu…" at bounding box center [294, 315] width 262 height 22
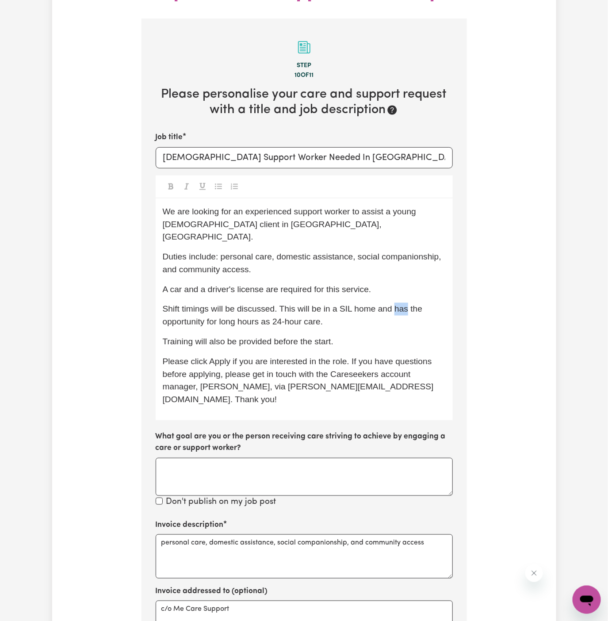
click at [401, 304] on span "Shift timings will be discussed. This will be in a SIL home and has the opportu…" at bounding box center [294, 315] width 262 height 22
click at [419, 304] on span "Shift timings will be discussed. This will be in a SIL home and has the opportu…" at bounding box center [294, 315] width 262 height 22
drag, startPoint x: 432, startPoint y: 280, endPoint x: 394, endPoint y: 279, distance: 38.1
click at [394, 303] on p "Shift timings will be discussed. This will be in a SIL home and has the opportu…" at bounding box center [304, 316] width 283 height 26
click at [417, 304] on span "Shift timings will be discussed. This will be in a SIL home and with the opport…" at bounding box center [295, 315] width 264 height 22
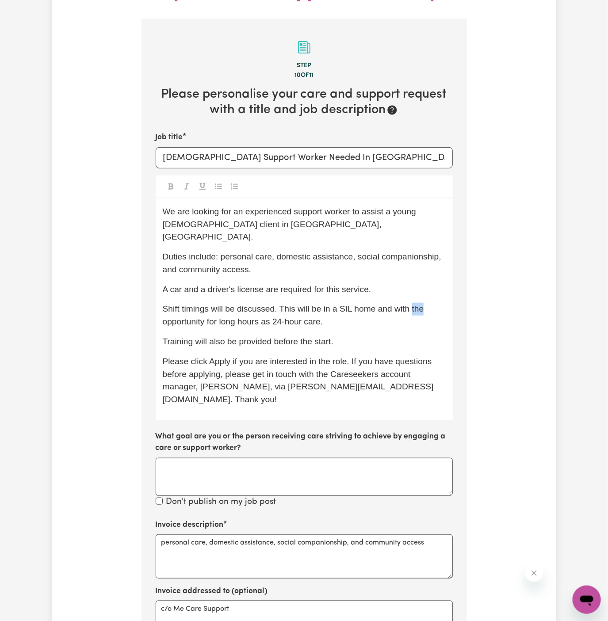
click at [417, 304] on span "Shift timings will be discussed. This will be in a SIL home and with the opport…" at bounding box center [295, 315] width 264 height 22
click at [268, 304] on span "Shift timings will be discussed. This will be in a SIL home and with an opportu…" at bounding box center [293, 315] width 261 height 22
click at [276, 304] on span "Shift timings will be discussed. This will be in a SIL home and with an opportu…" at bounding box center [293, 315] width 261 height 22
click at [270, 304] on span "Shift timings will be discussed. This will be in a SIL home and with an opportu…" at bounding box center [293, 315] width 261 height 22
click at [365, 336] on p "Training will also be provided before the start." at bounding box center [304, 342] width 283 height 13
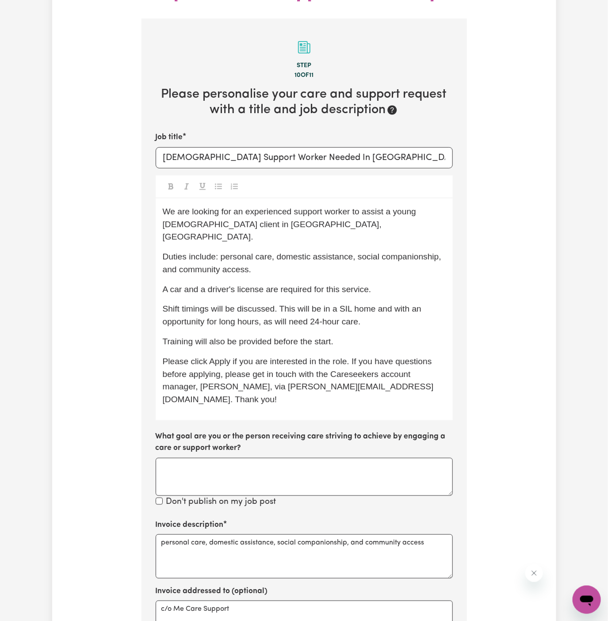
click at [321, 337] on span "Training will also be provided before the start." at bounding box center [248, 341] width 171 height 9
click at [355, 336] on p "Training will also be provided before the start." at bounding box center [304, 342] width 283 height 13
click at [362, 303] on div "We are looking for an experienced support worker to assist a young [DEMOGRAPHIC…" at bounding box center [304, 310] width 297 height 222
click at [286, 304] on span "Shift timings will be discussed. This will be in a SIL home and with an opportu…" at bounding box center [293, 315] width 261 height 22
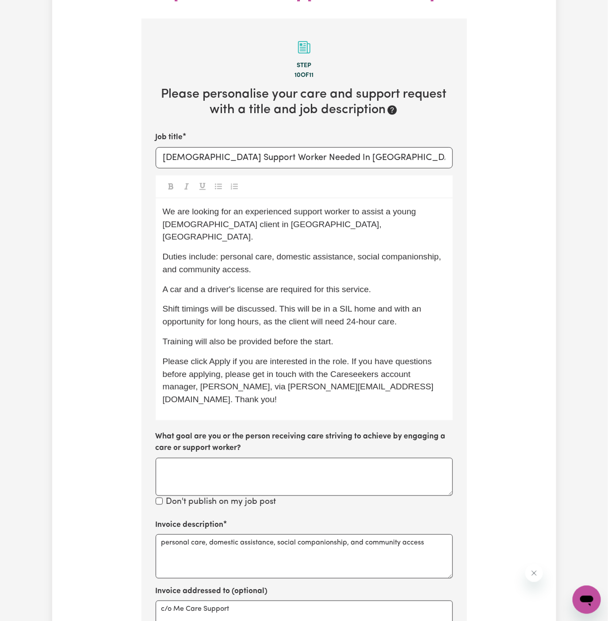
click at [335, 336] on p "Training will also be provided before the start." at bounding box center [304, 342] width 283 height 13
click at [359, 336] on p "Training will also be provided before the start." at bounding box center [304, 342] width 283 height 13
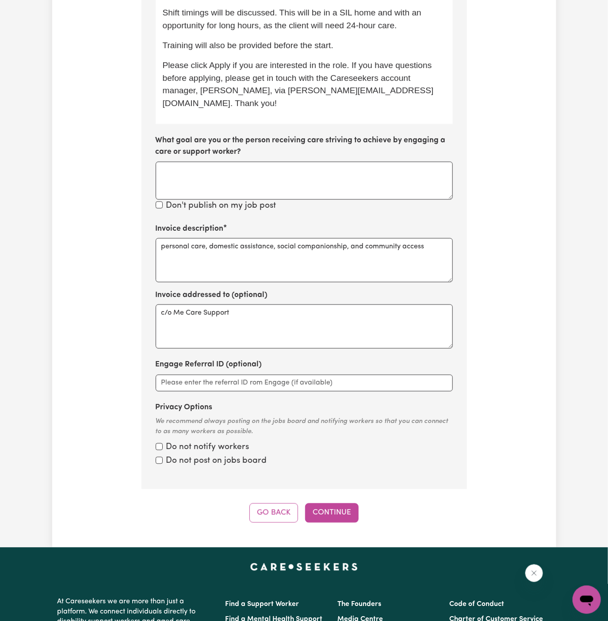
scroll to position [482, 0]
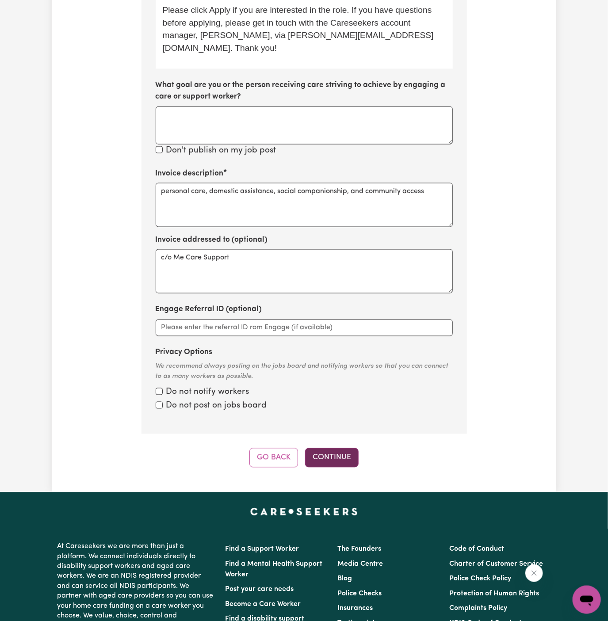
click at [332, 448] on button "Continue" at bounding box center [332, 457] width 54 height 19
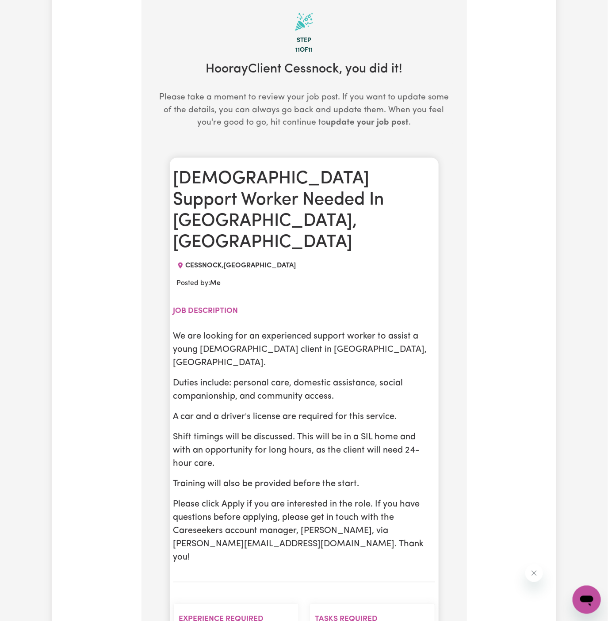
scroll to position [171, 0]
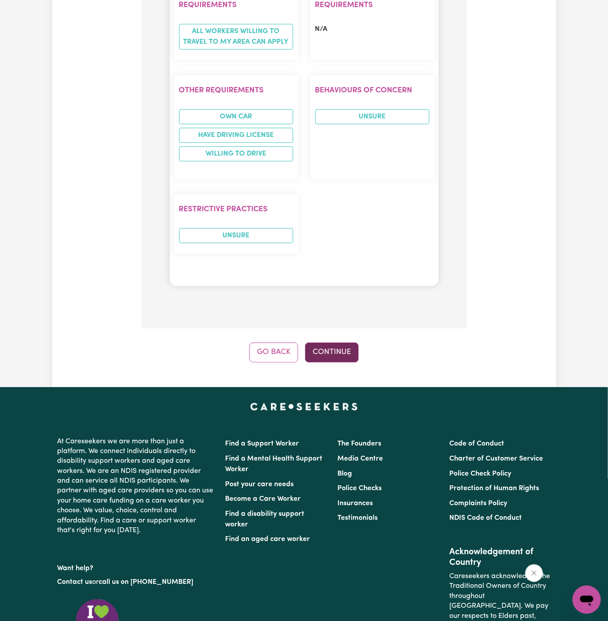
click at [329, 343] on button "Continue" at bounding box center [332, 352] width 54 height 19
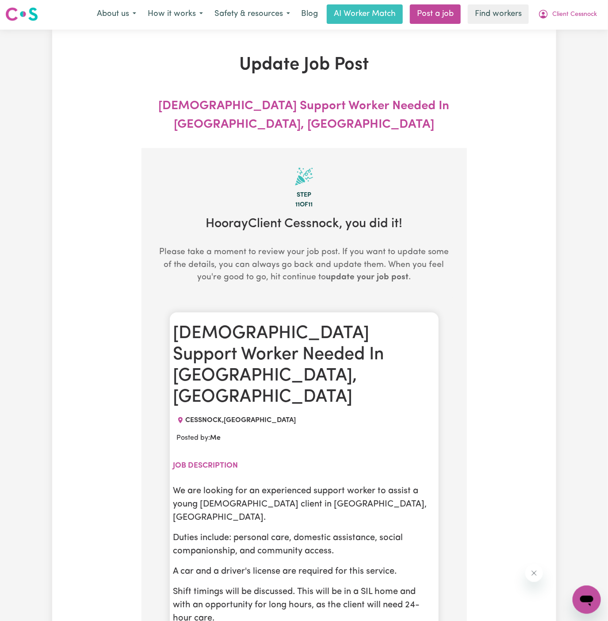
scroll to position [0, 0]
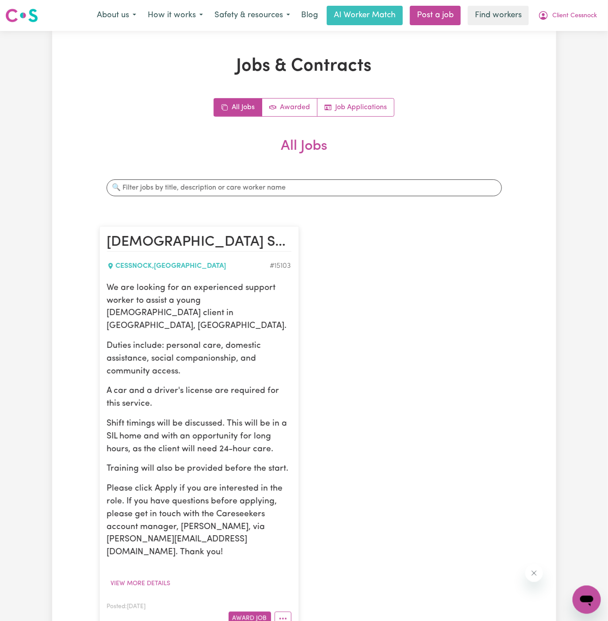
click at [416, 220] on div "[DEMOGRAPHIC_DATA] Support Worker Needed In [GEOGRAPHIC_DATA], [GEOGRAPHIC_DATA…" at bounding box center [304, 430] width 420 height 424
click at [573, 12] on span "Client Cessnock" at bounding box center [574, 16] width 45 height 10
click at [573, 23] on button "Client Cessnock" at bounding box center [567, 15] width 70 height 19
click at [573, 19] on span "Client Cessnock" at bounding box center [574, 16] width 45 height 10
click at [573, 30] on link "My Dashboard" at bounding box center [567, 34] width 70 height 17
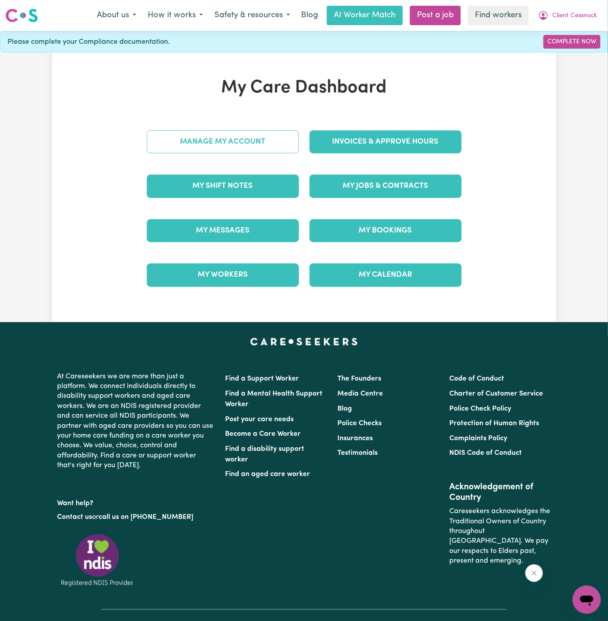
click at [229, 143] on link "Manage My Account" at bounding box center [223, 141] width 152 height 23
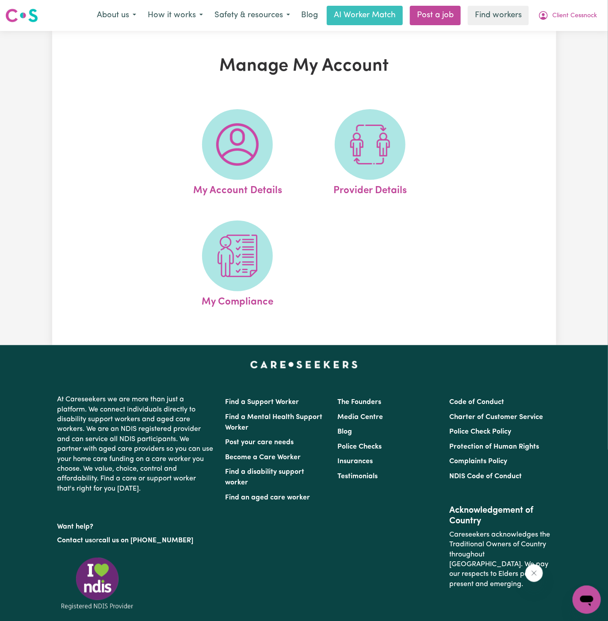
click at [229, 143] on img at bounding box center [237, 144] width 42 height 42
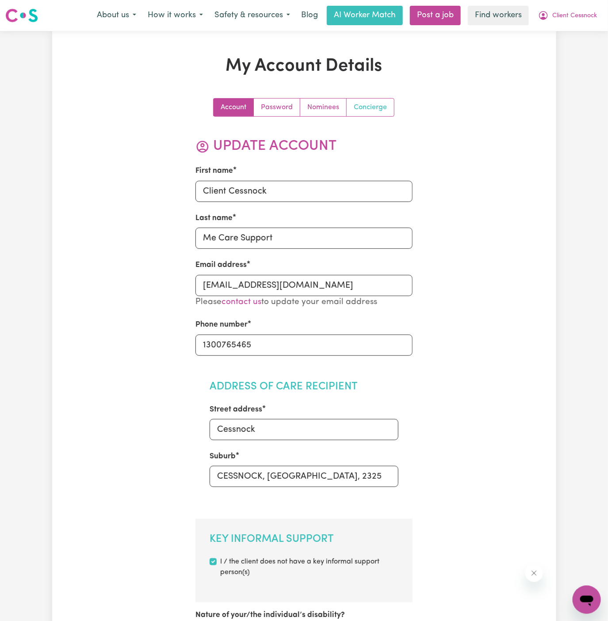
click at [379, 113] on link "Concierge" at bounding box center [370, 108] width 47 height 18
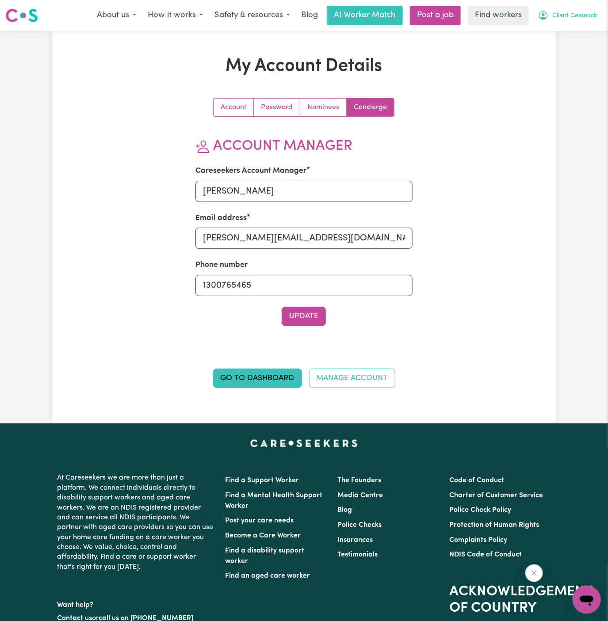
click at [591, 18] on span "Client Cessnock" at bounding box center [574, 16] width 45 height 10
click at [591, 29] on link "My Dashboard" at bounding box center [567, 34] width 70 height 17
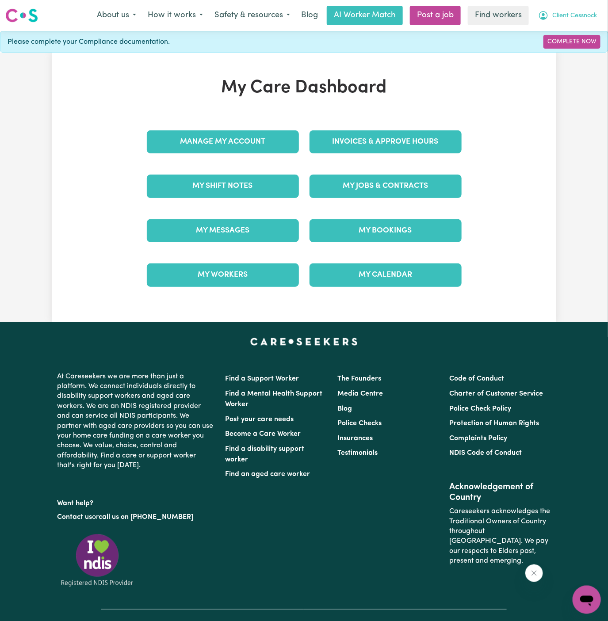
click at [573, 17] on span "Client Cessnock" at bounding box center [574, 16] width 45 height 10
click at [573, 51] on link "Logout" at bounding box center [567, 50] width 70 height 17
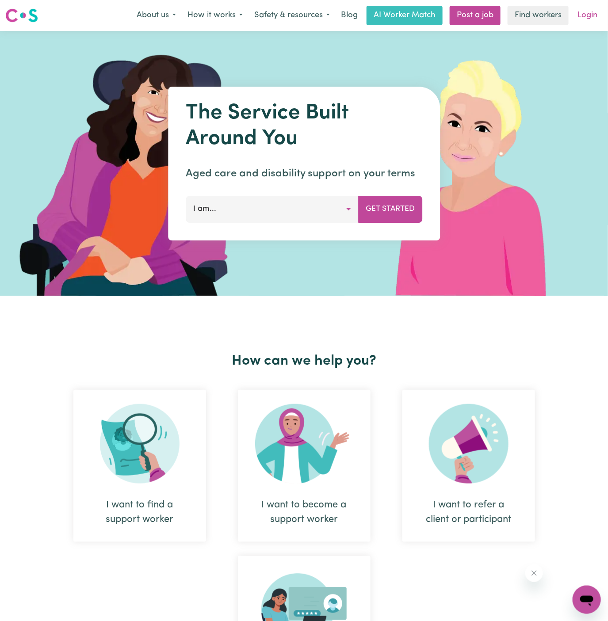
click at [584, 17] on link "Login" at bounding box center [587, 15] width 31 height 19
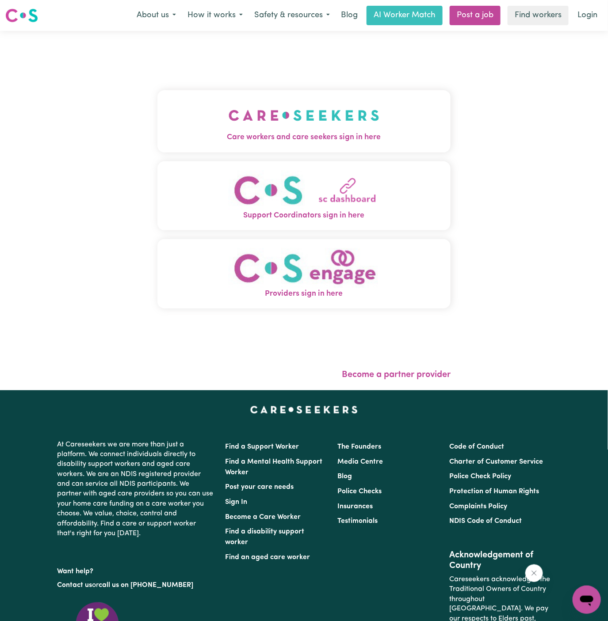
click at [305, 136] on span "Care workers and care seekers sign in here" at bounding box center [304, 137] width 294 height 11
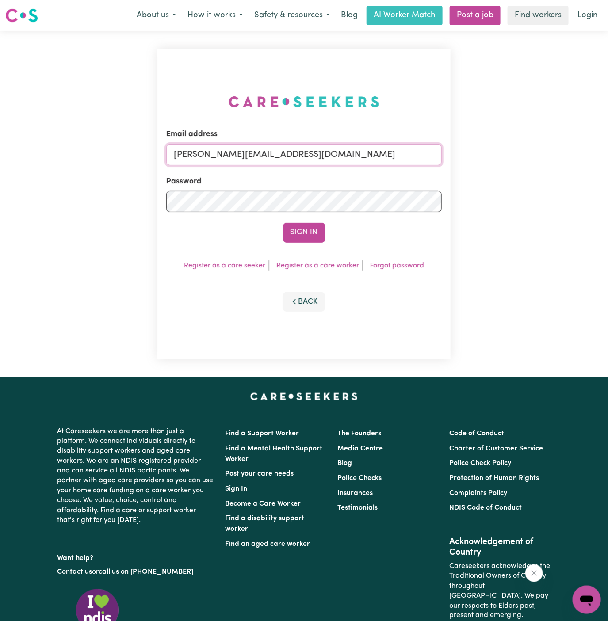
click at [339, 157] on input "[PERSON_NAME][EMAIL_ADDRESS][DOMAIN_NAME]" at bounding box center [304, 154] width 276 height 21
drag, startPoint x: 218, startPoint y: 156, endPoint x: 498, endPoint y: 187, distance: 281.7
click at [498, 187] on div "Email address [EMAIL_ADDRESS][PERSON_NAME][DOMAIN_NAME] Password Sign In Regist…" at bounding box center [304, 204] width 608 height 346
click at [283, 223] on button "Sign In" at bounding box center [304, 232] width 42 height 19
type input "[EMAIL_ADDRESS][DOMAIN_NAME]'"
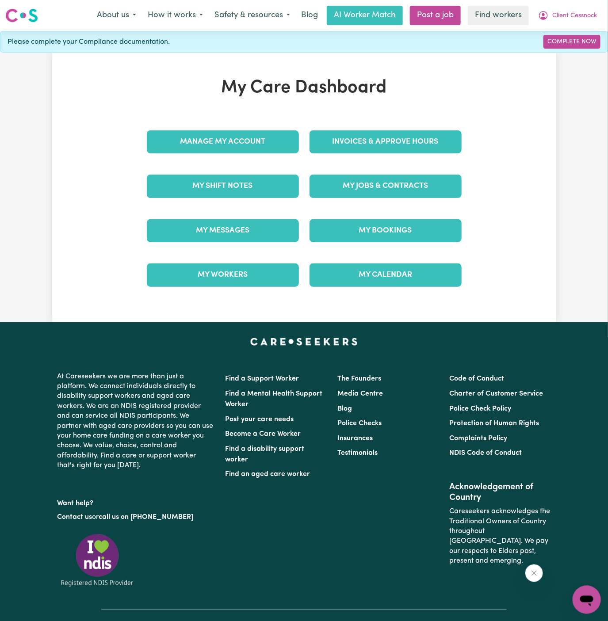
click at [401, 198] on div "My Jobs & Contracts" at bounding box center [385, 186] width 163 height 44
click at [393, 193] on link "My Jobs & Contracts" at bounding box center [386, 186] width 152 height 23
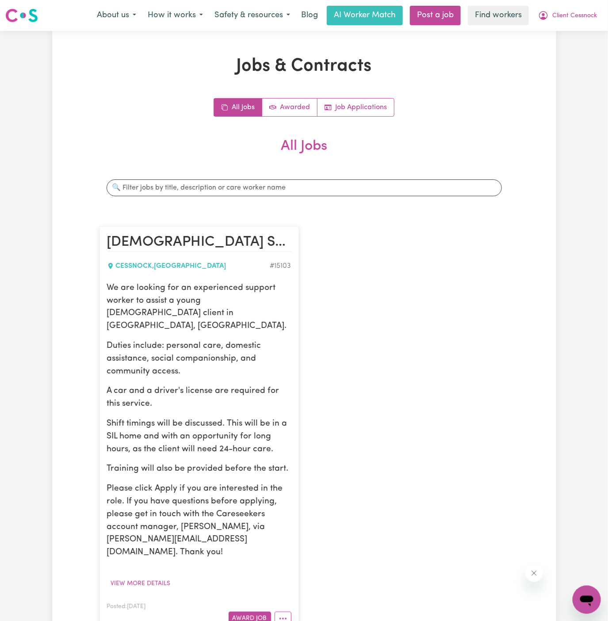
click at [148, 282] on p "We are looking for an experienced support worker to assist a young [DEMOGRAPHIC…" at bounding box center [199, 307] width 184 height 51
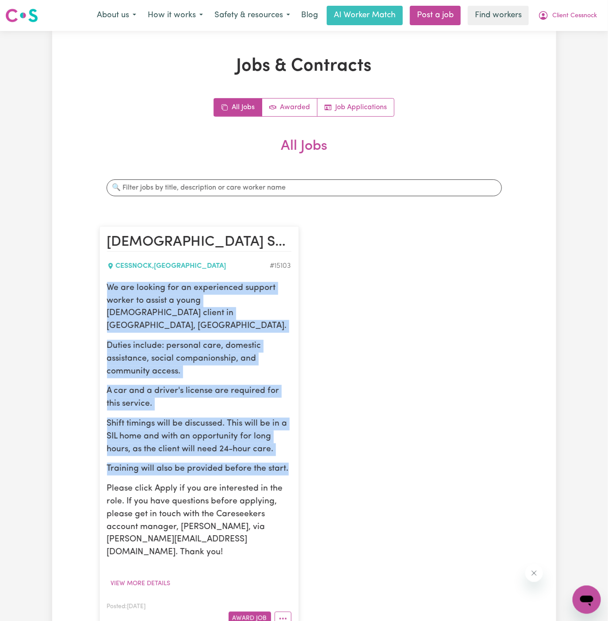
drag, startPoint x: 109, startPoint y: 286, endPoint x: 287, endPoint y: 463, distance: 251.7
click at [287, 463] on div "We are looking for an experienced support worker to assist a young [DEMOGRAPHIC…" at bounding box center [199, 420] width 184 height 277
copy div "We are looking for an experienced support worker to assist a young [DEMOGRAPHIC…"
click at [590, 19] on span "Client Cessnock" at bounding box center [574, 16] width 45 height 10
click at [589, 37] on link "My Dashboard" at bounding box center [567, 34] width 70 height 17
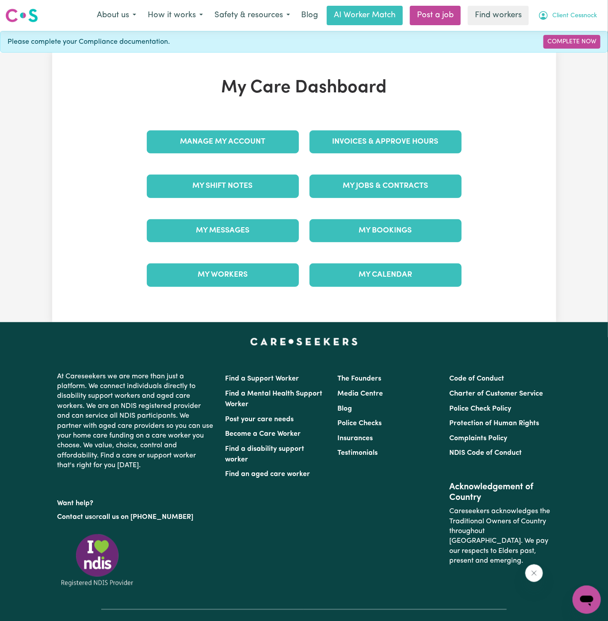
click at [589, 15] on span "Client Cessnock" at bounding box center [574, 16] width 45 height 10
click at [578, 51] on link "Logout" at bounding box center [567, 50] width 70 height 17
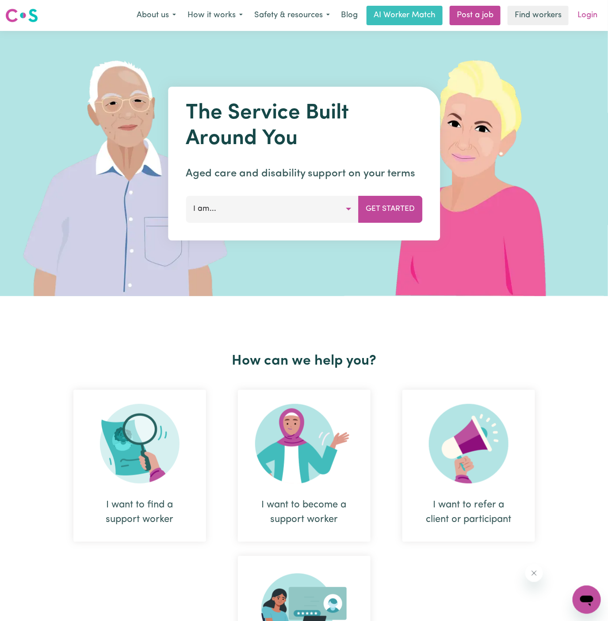
click at [587, 12] on link "Login" at bounding box center [587, 15] width 31 height 19
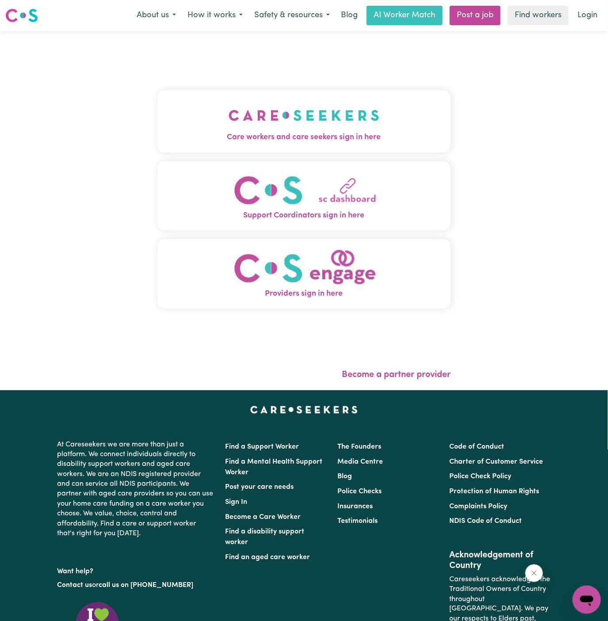
click at [303, 129] on img "Care workers and care seekers sign in here" at bounding box center [304, 115] width 151 height 33
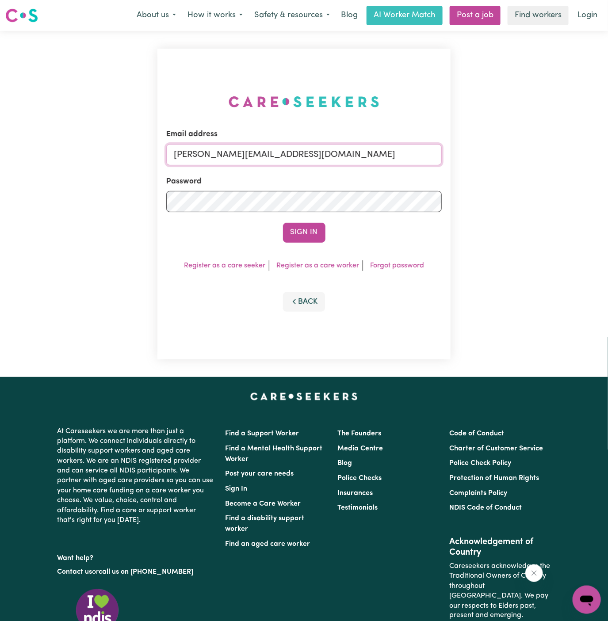
click at [375, 157] on input "[PERSON_NAME][EMAIL_ADDRESS][DOMAIN_NAME]" at bounding box center [304, 154] width 276 height 21
drag, startPoint x: 219, startPoint y: 157, endPoint x: 601, endPoint y: 157, distance: 382.0
click at [601, 157] on div "Email address [EMAIL_ADDRESS][DOMAIN_NAME] Password Sign In Register as a care …" at bounding box center [304, 204] width 608 height 346
type input "[EMAIL_ADDRESS][DOMAIN_NAME]"
click at [283, 223] on button "Sign In" at bounding box center [304, 232] width 42 height 19
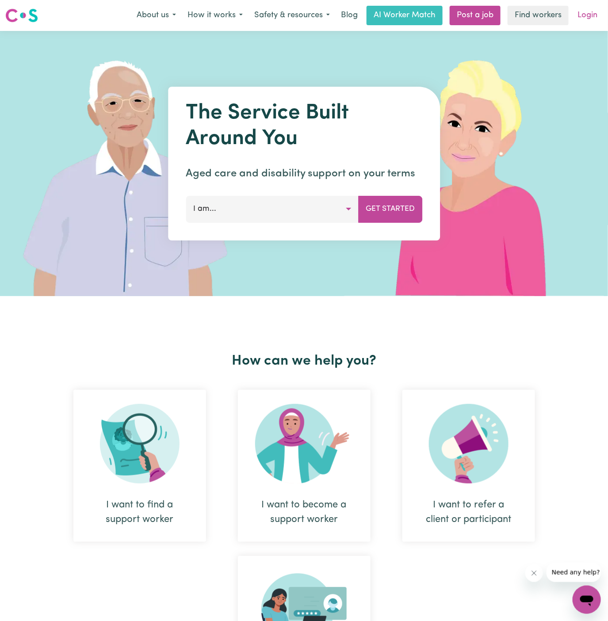
click at [590, 20] on link "Login" at bounding box center [587, 15] width 31 height 19
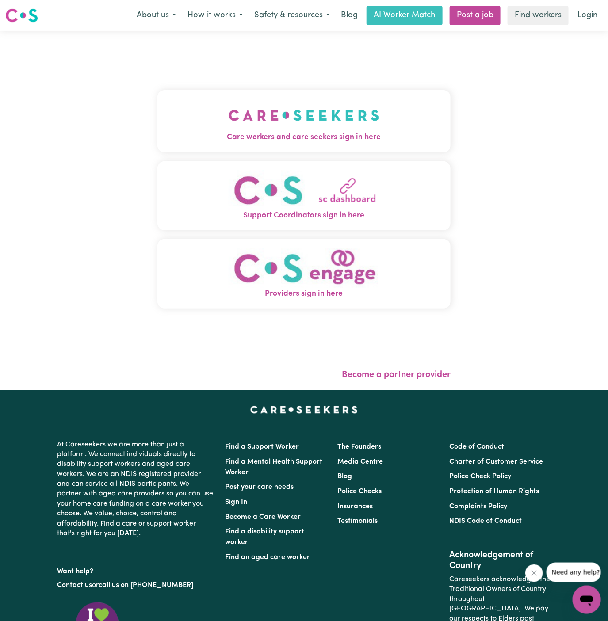
click at [320, 124] on img "Care workers and care seekers sign in here" at bounding box center [304, 115] width 151 height 33
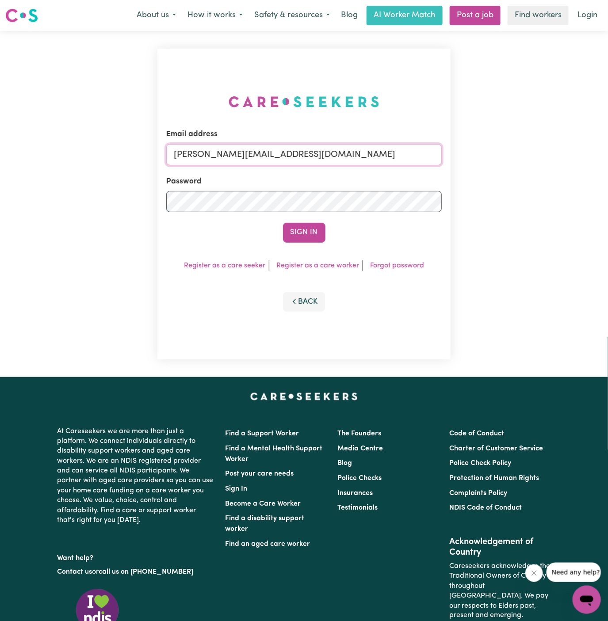
click at [288, 157] on input "[PERSON_NAME][EMAIL_ADDRESS][DOMAIN_NAME]" at bounding box center [304, 154] width 276 height 21
drag, startPoint x: 220, startPoint y: 156, endPoint x: 546, endPoint y: 156, distance: 326.3
click at [546, 156] on div "Email address superuser~GrahamWhiteKNC@careseekers.com.au Password Sign In Regi…" at bounding box center [304, 204] width 608 height 346
click at [283, 223] on button "Sign In" at bounding box center [304, 232] width 42 height 19
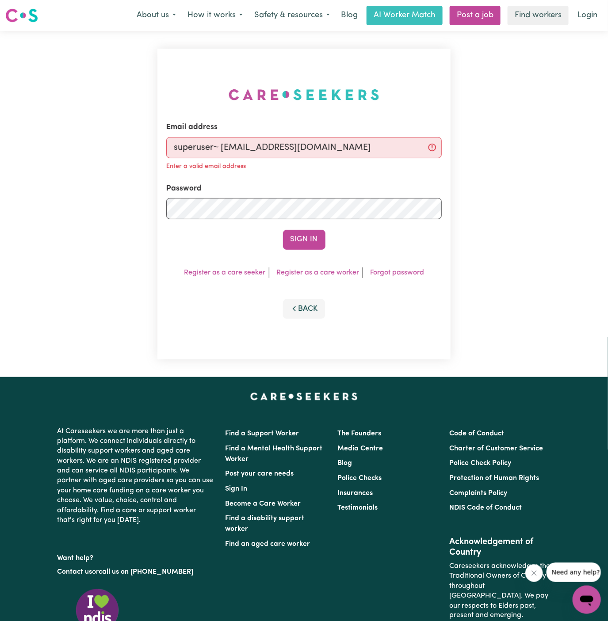
click at [218, 148] on input "superuser~ arpanp393@gmail.com" at bounding box center [304, 147] width 276 height 21
click at [222, 148] on input "superuser~ arpanp393@gmail.com" at bounding box center [304, 147] width 276 height 21
type input "superuser~arpanp393@gmail.com"
click at [283, 230] on button "Sign In" at bounding box center [304, 239] width 42 height 19
